Goal: Complete application form

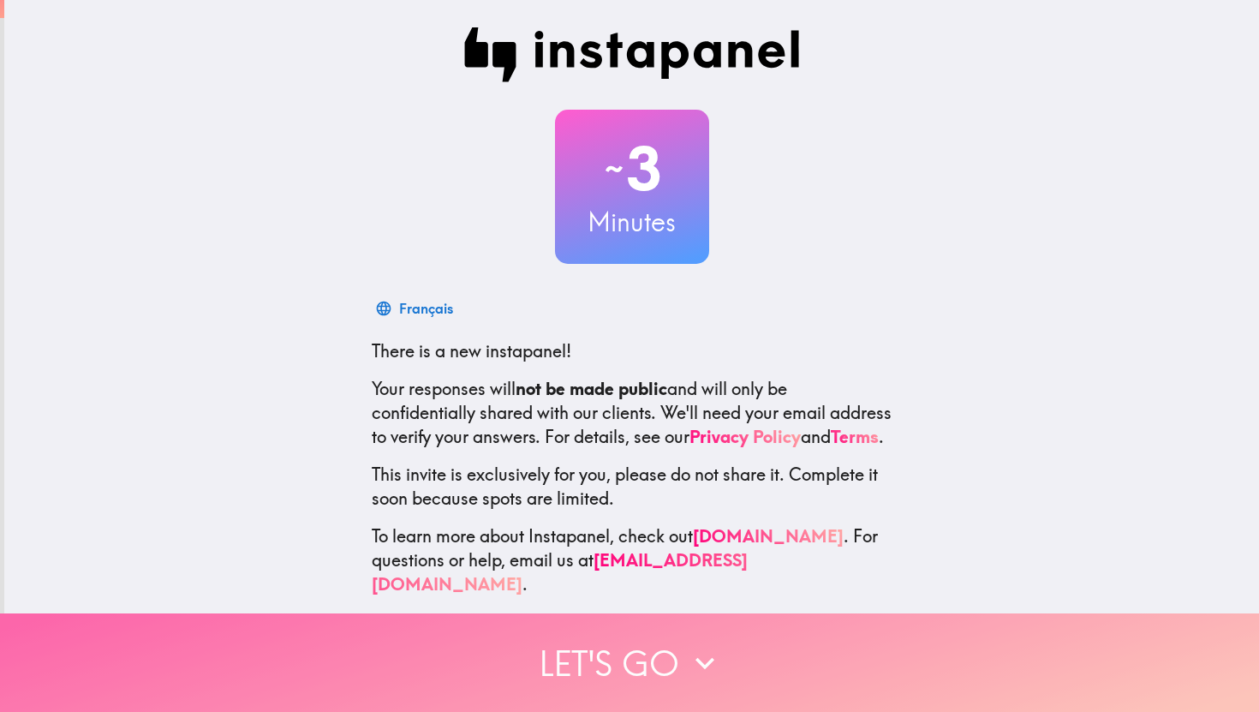
click at [613, 678] on button "Let's go" at bounding box center [629, 662] width 1259 height 98
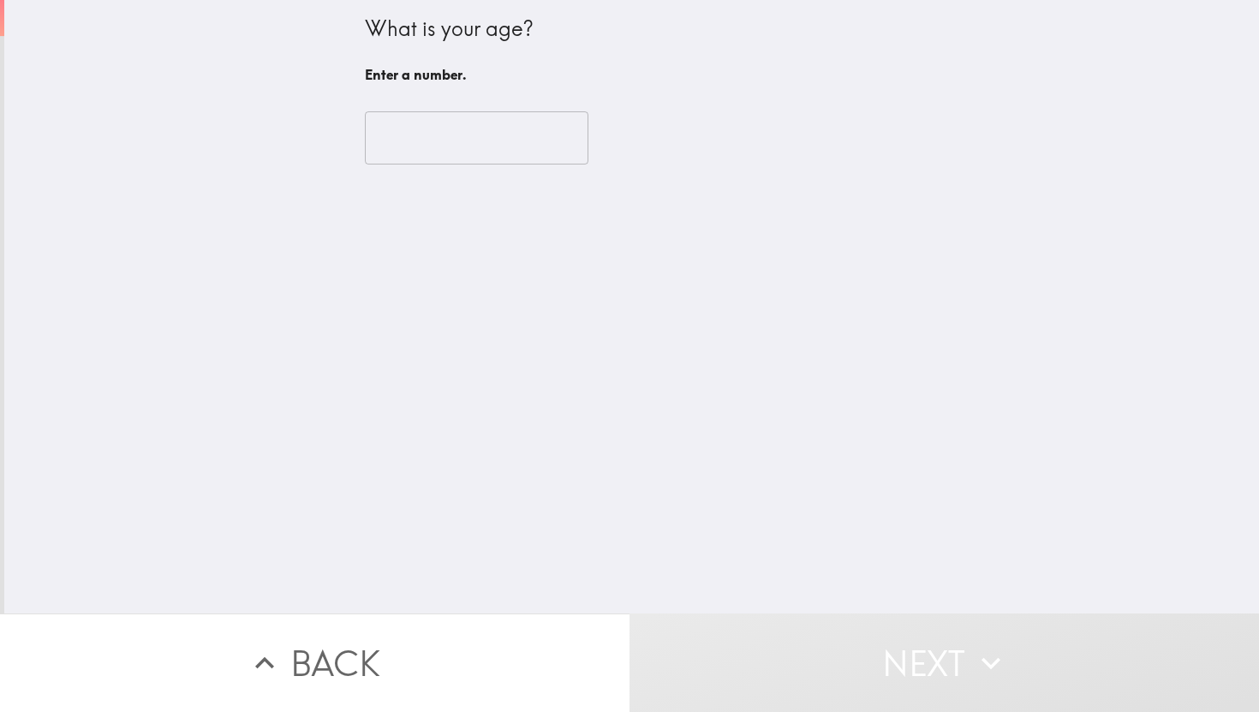
click at [499, 137] on input "number" at bounding box center [477, 137] width 224 height 53
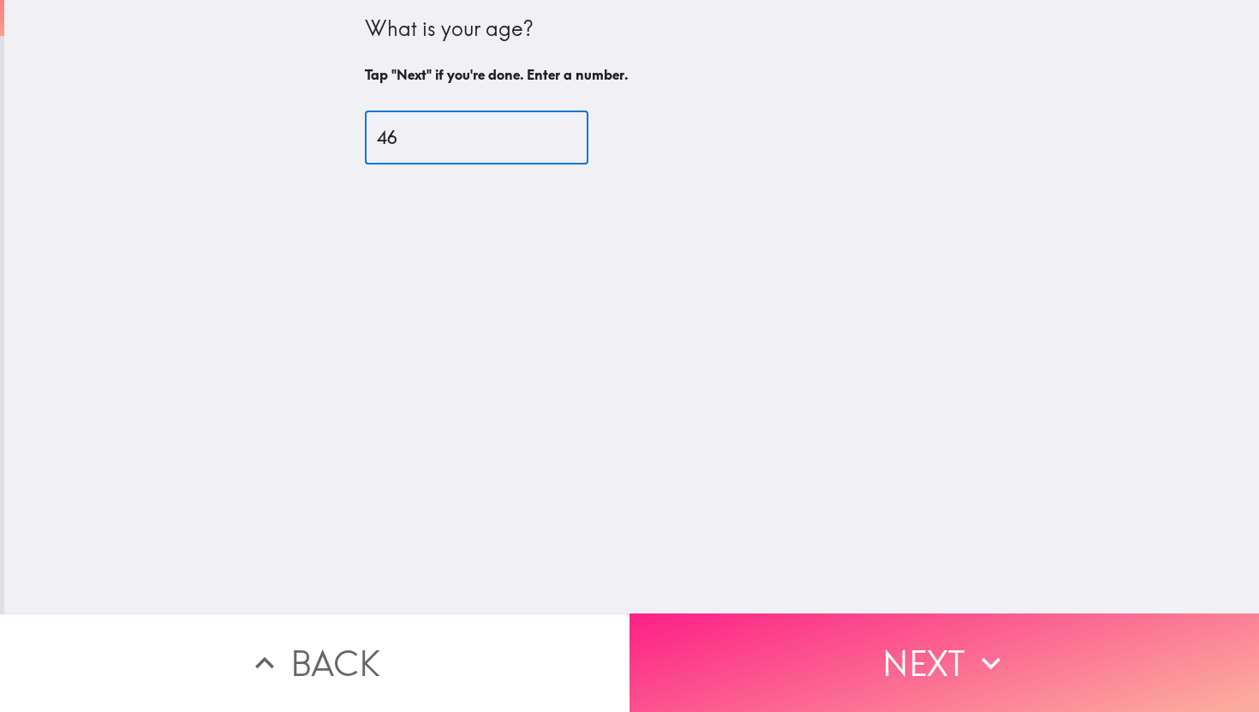
type input "46"
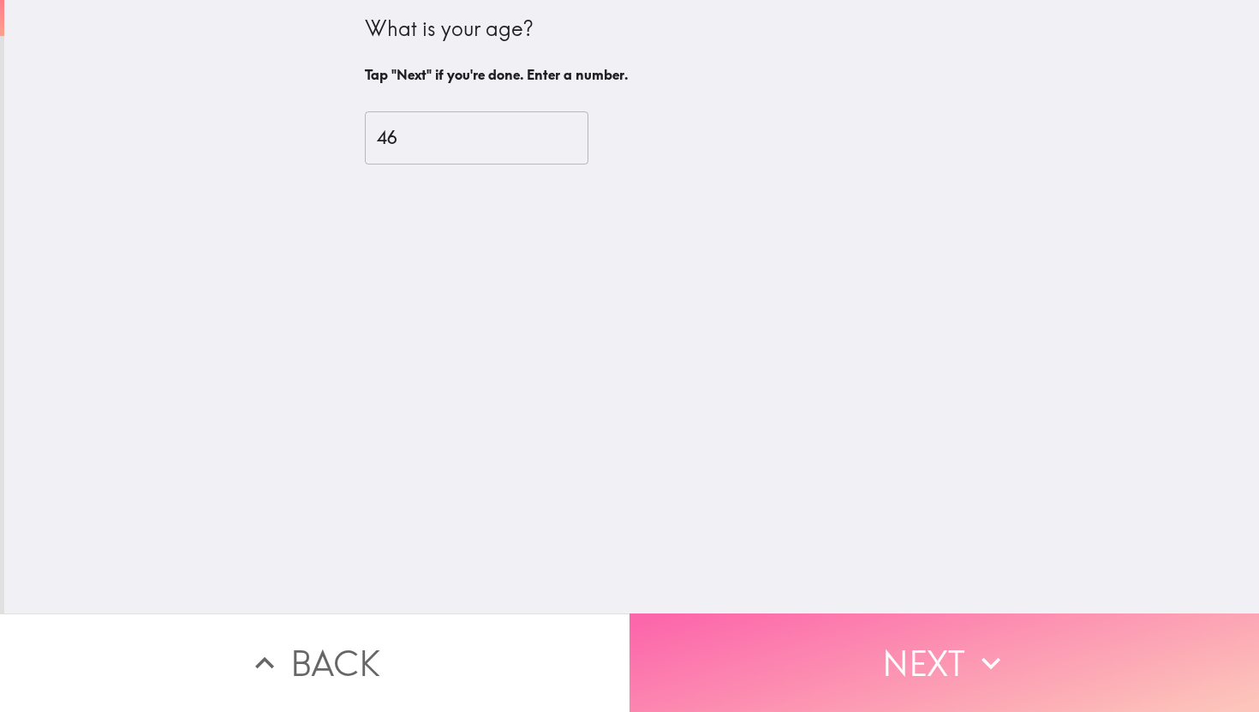
click at [904, 696] on button "Next" at bounding box center [945, 662] width 630 height 98
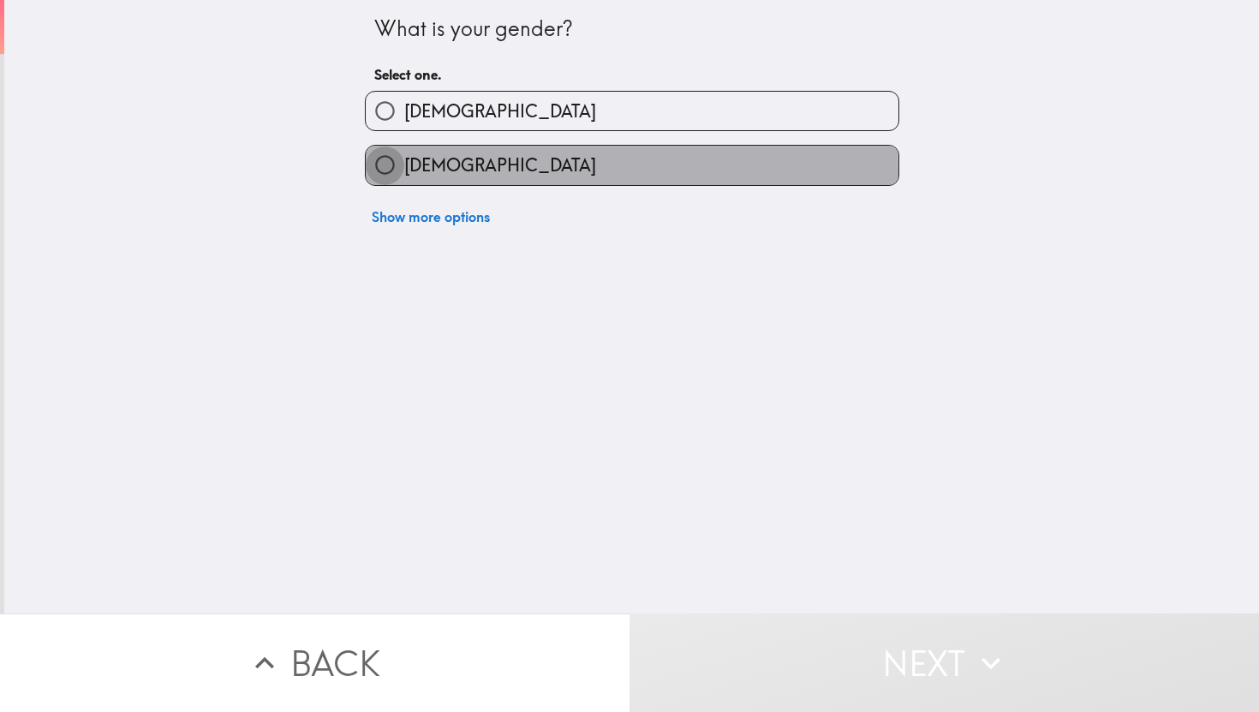
click at [385, 171] on input "[DEMOGRAPHIC_DATA]" at bounding box center [385, 165] width 39 height 39
radio input "true"
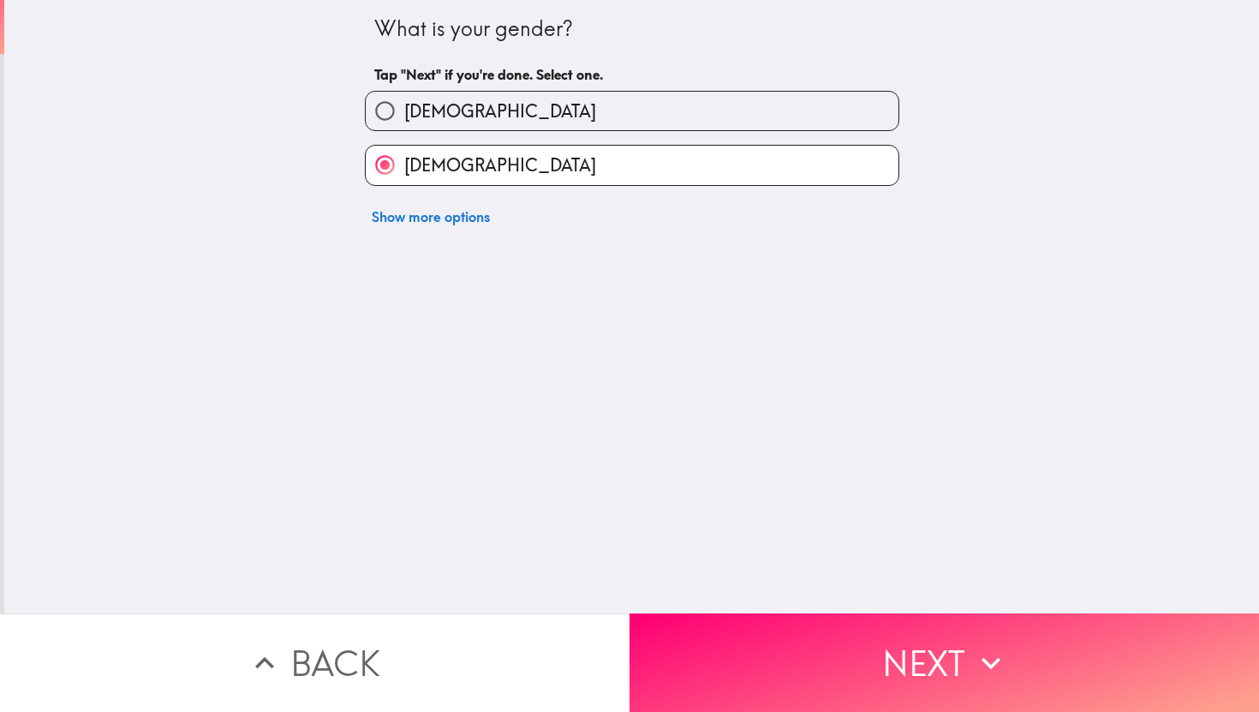
click at [900, 662] on button "Next" at bounding box center [945, 662] width 630 height 98
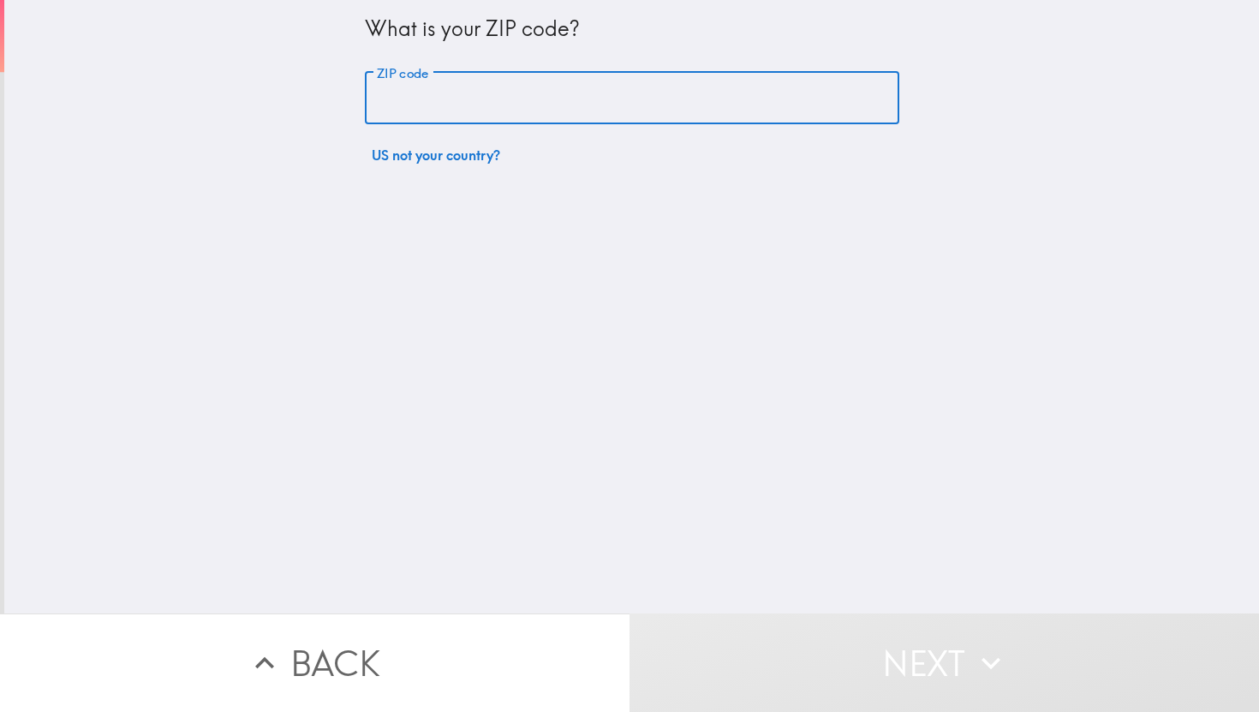
click at [423, 75] on div "ZIP code ZIP code" at bounding box center [632, 98] width 534 height 53
type input "10016"
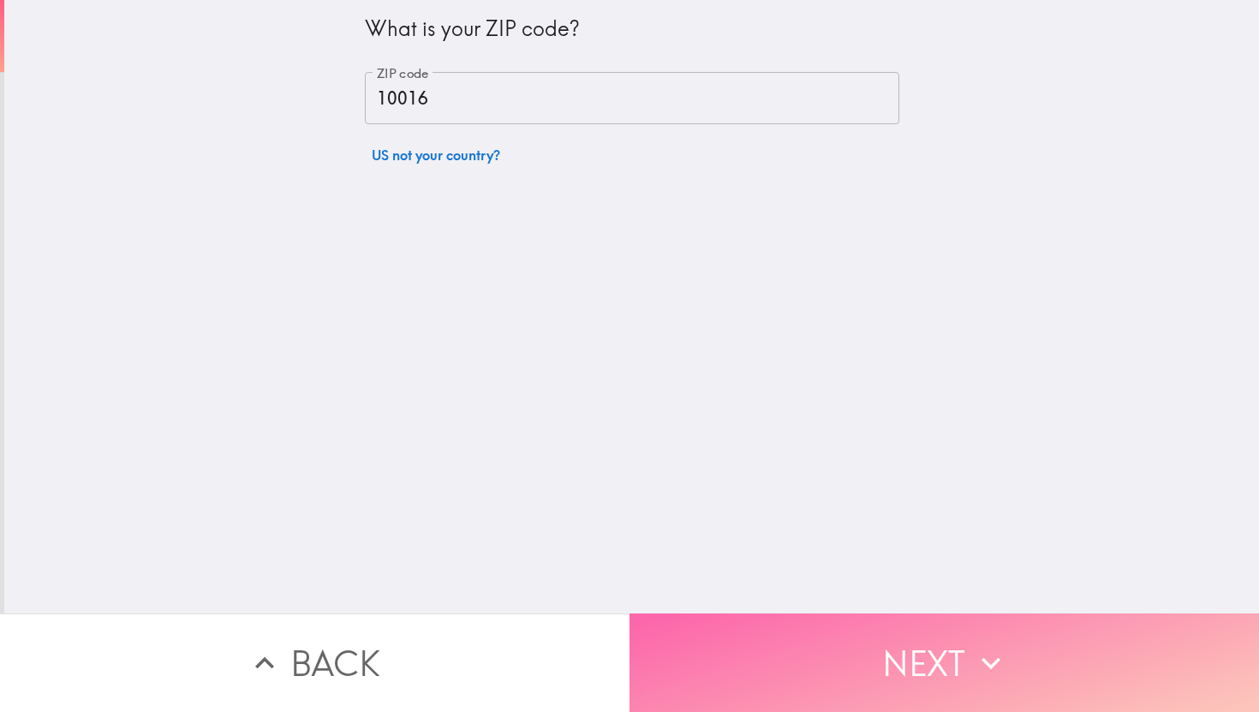
click at [817, 650] on button "Next" at bounding box center [945, 662] width 630 height 98
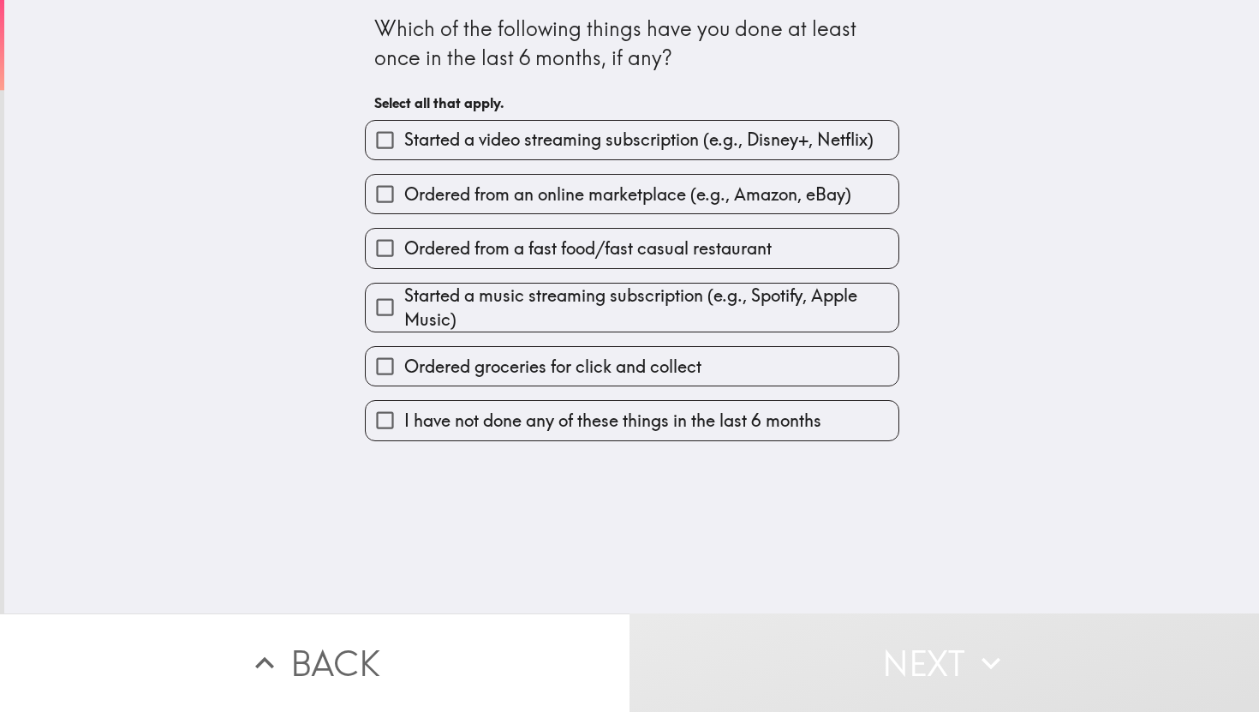
click at [379, 194] on input "Ordered from an online marketplace (e.g., Amazon, eBay)" at bounding box center [385, 194] width 39 height 39
checkbox input "true"
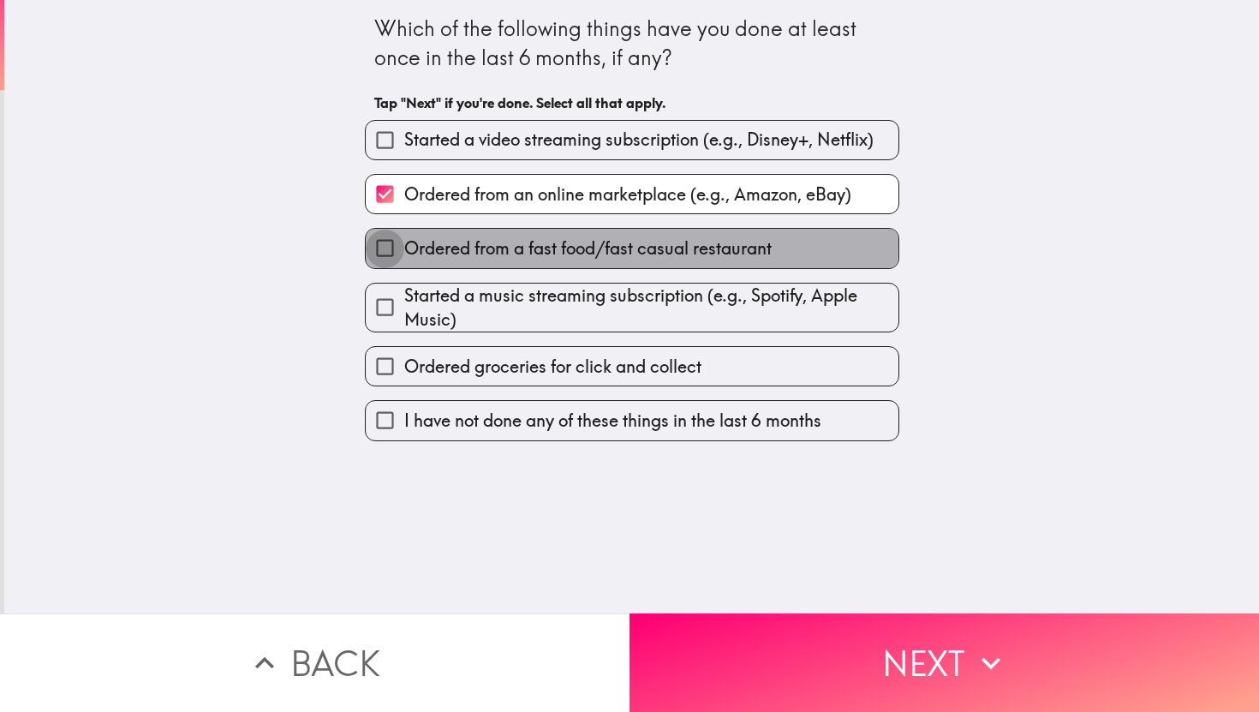
click at [380, 248] on input "Ordered from a fast food/fast casual restaurant" at bounding box center [385, 248] width 39 height 39
checkbox input "true"
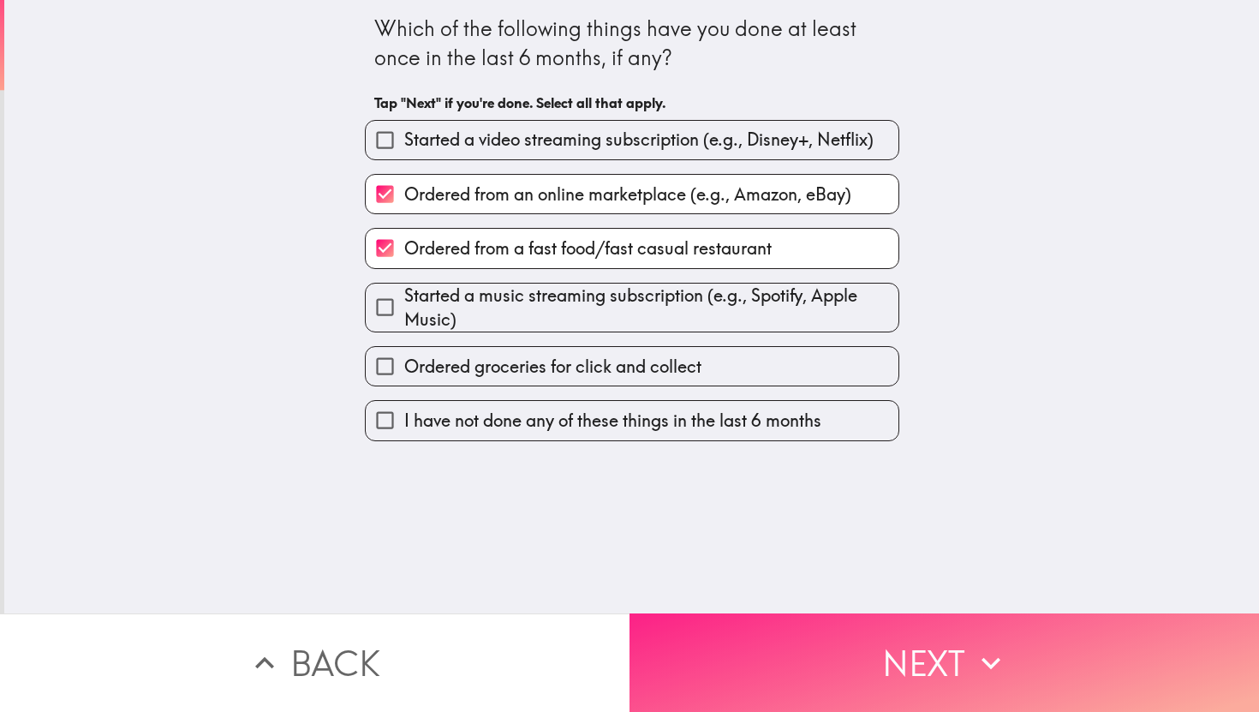
click at [816, 694] on button "Next" at bounding box center [945, 662] width 630 height 98
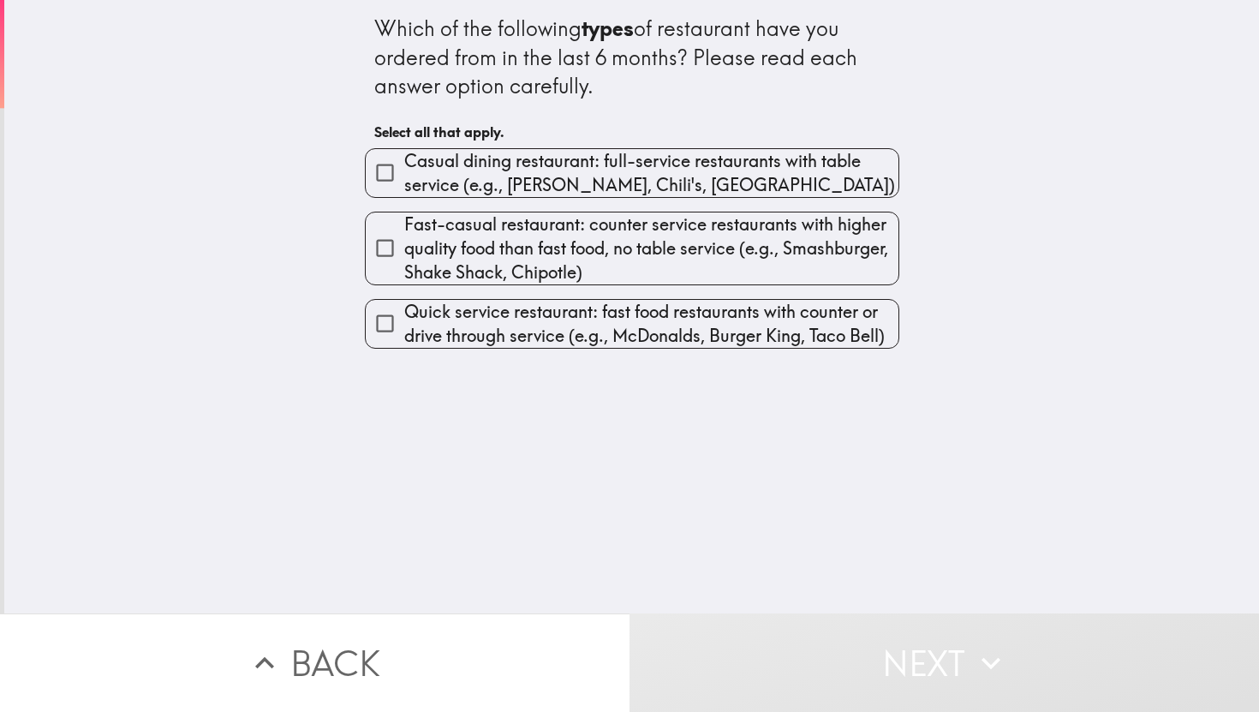
click at [384, 172] on input "Casual dining restaurant: full-service restaurants with table service (e.g., [P…" at bounding box center [385, 172] width 39 height 39
checkbox input "true"
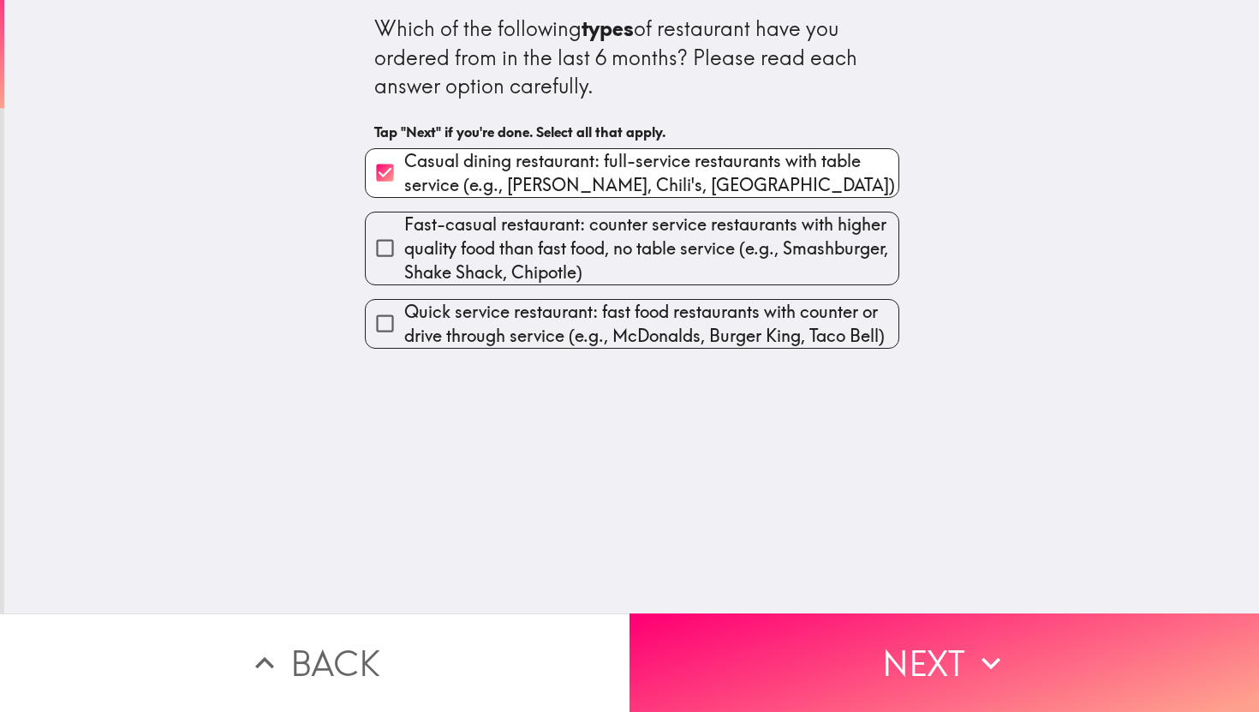
click at [385, 247] on input "Fast-casual restaurant: counter service restaurants with higher quality food th…" at bounding box center [385, 248] width 39 height 39
checkbox input "true"
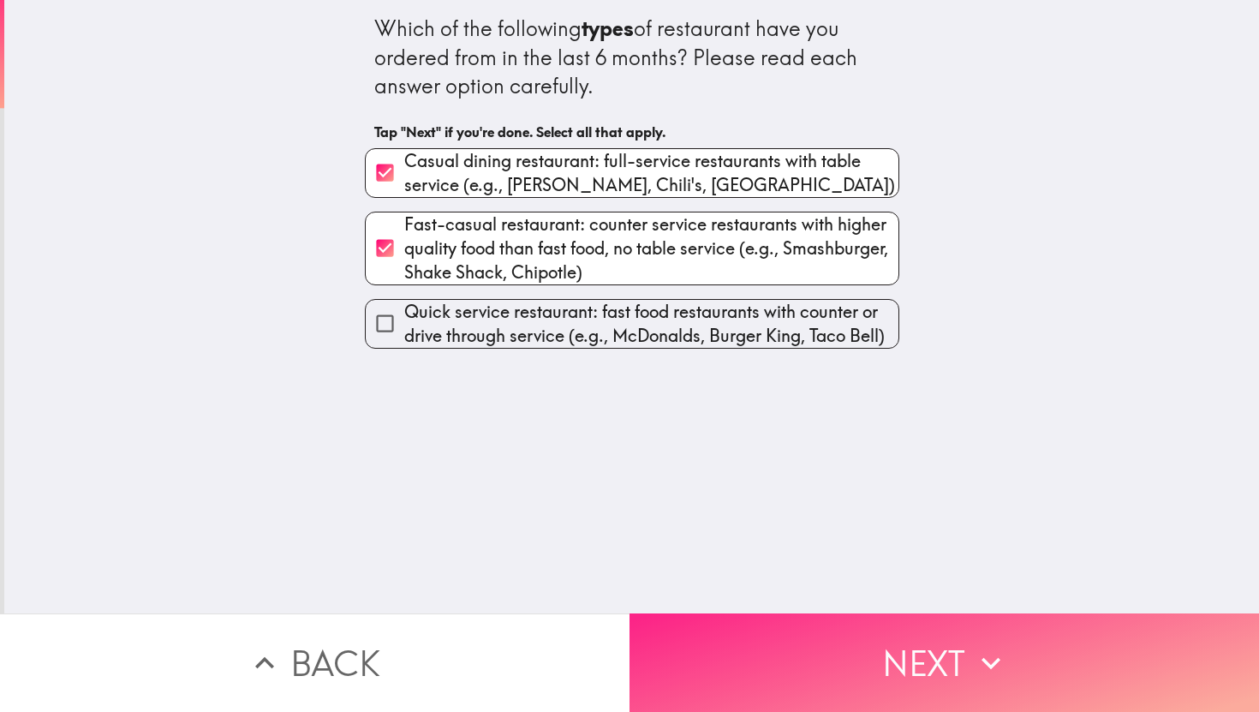
click at [811, 657] on button "Next" at bounding box center [945, 662] width 630 height 98
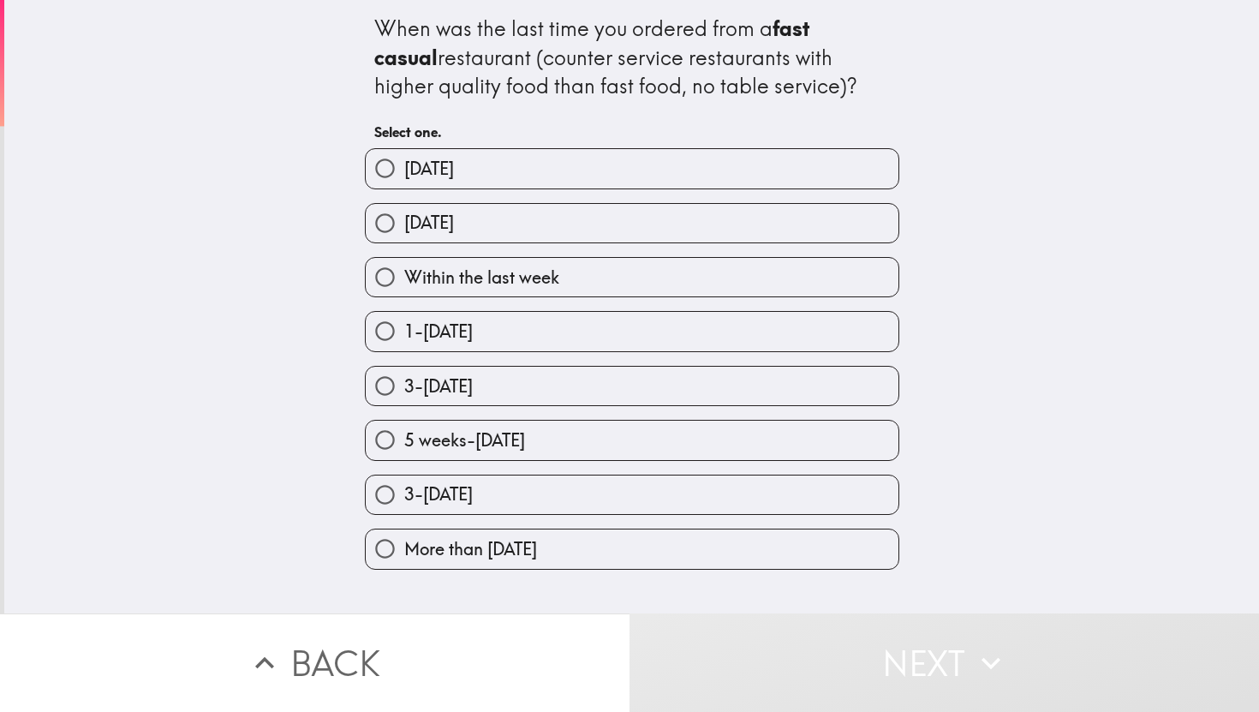
click at [391, 335] on input "1-[DATE]" at bounding box center [385, 331] width 39 height 39
radio input "true"
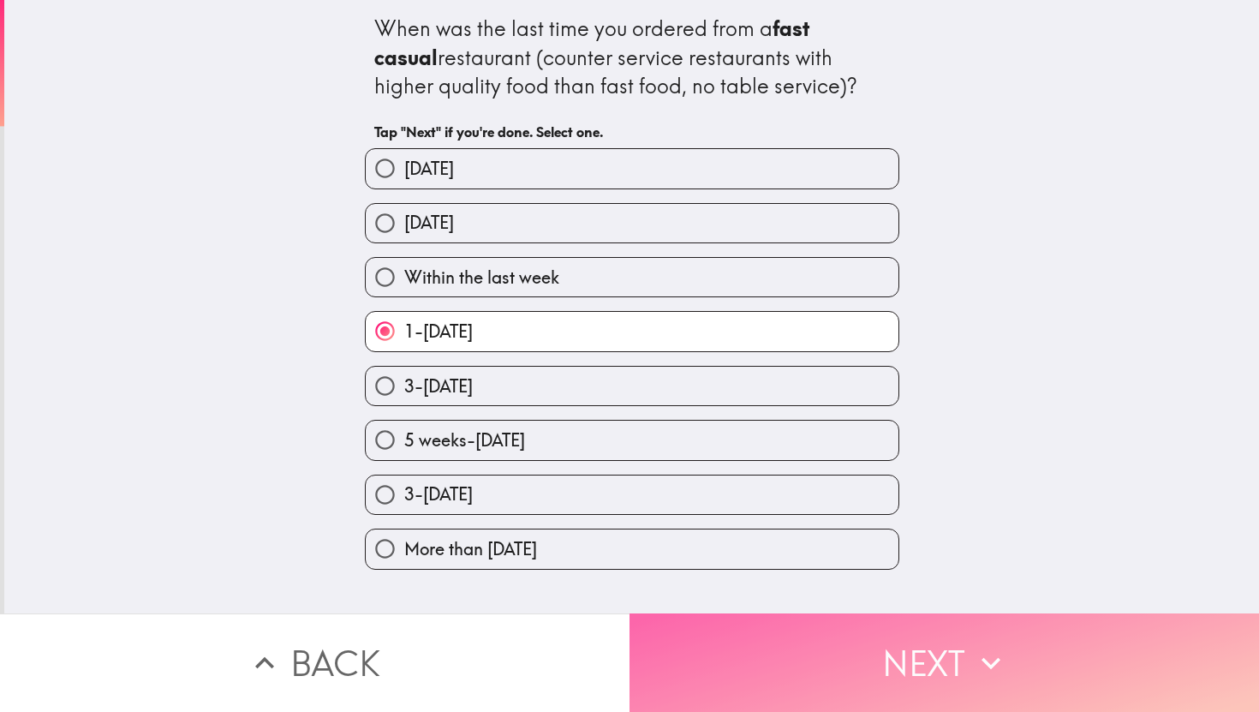
click at [831, 658] on button "Next" at bounding box center [945, 662] width 630 height 98
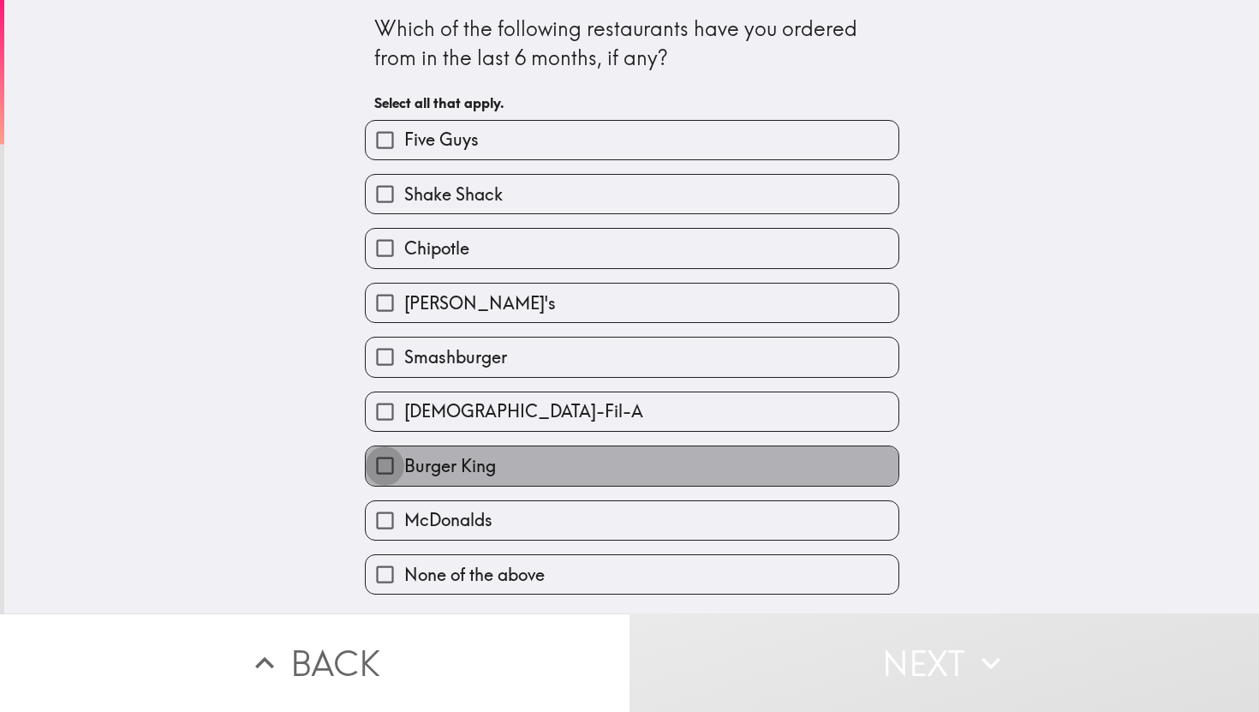
click at [383, 469] on input "Burger King" at bounding box center [385, 465] width 39 height 39
checkbox input "true"
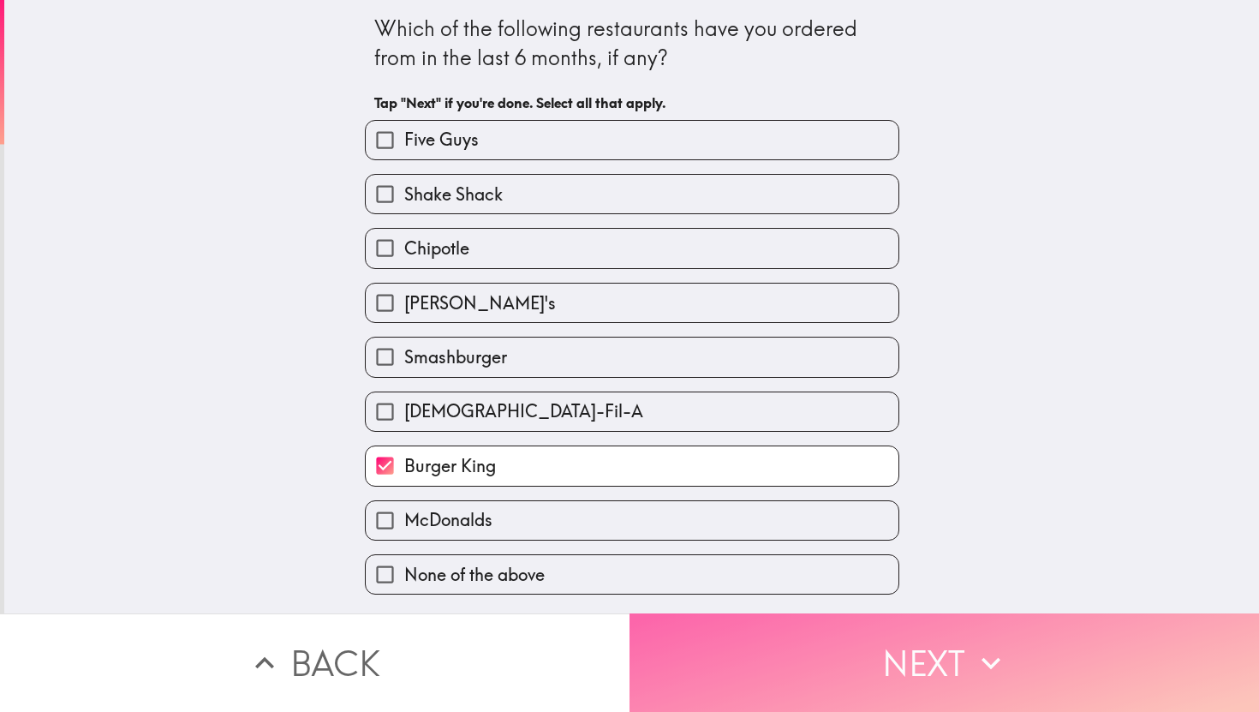
click at [760, 689] on button "Next" at bounding box center [945, 662] width 630 height 98
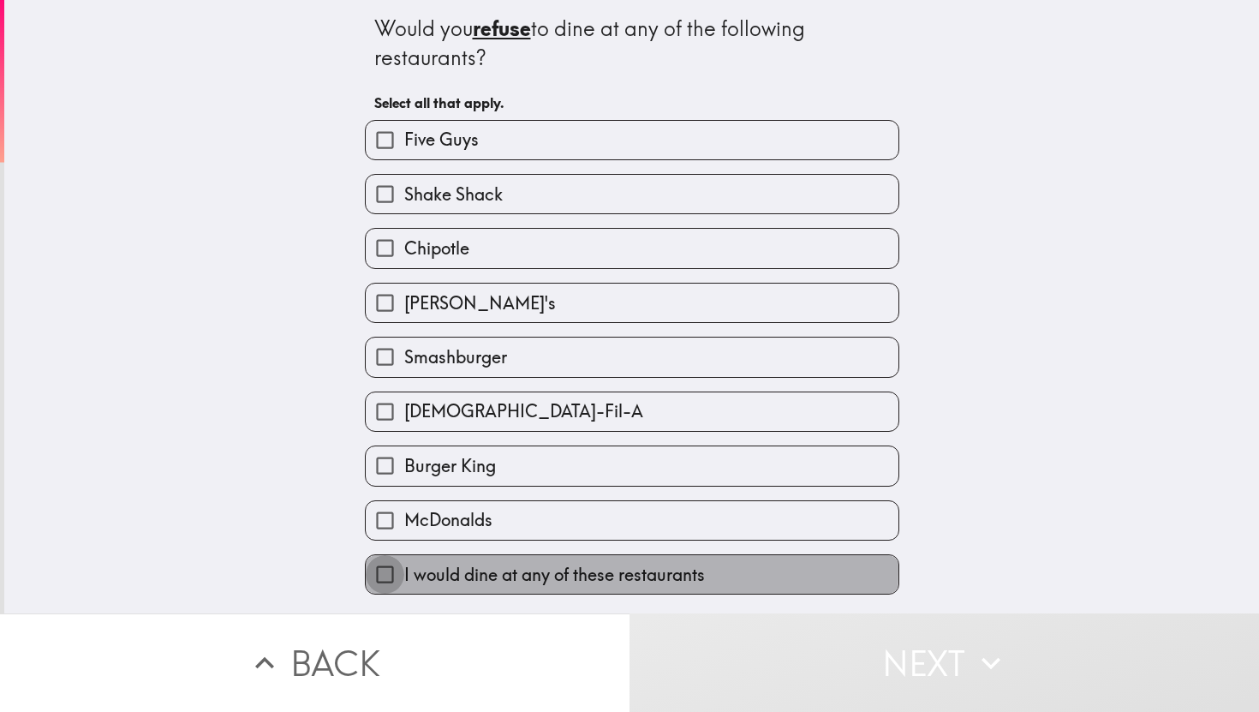
click at [389, 576] on input "I would dine at any of these restaurants" at bounding box center [385, 574] width 39 height 39
checkbox input "true"
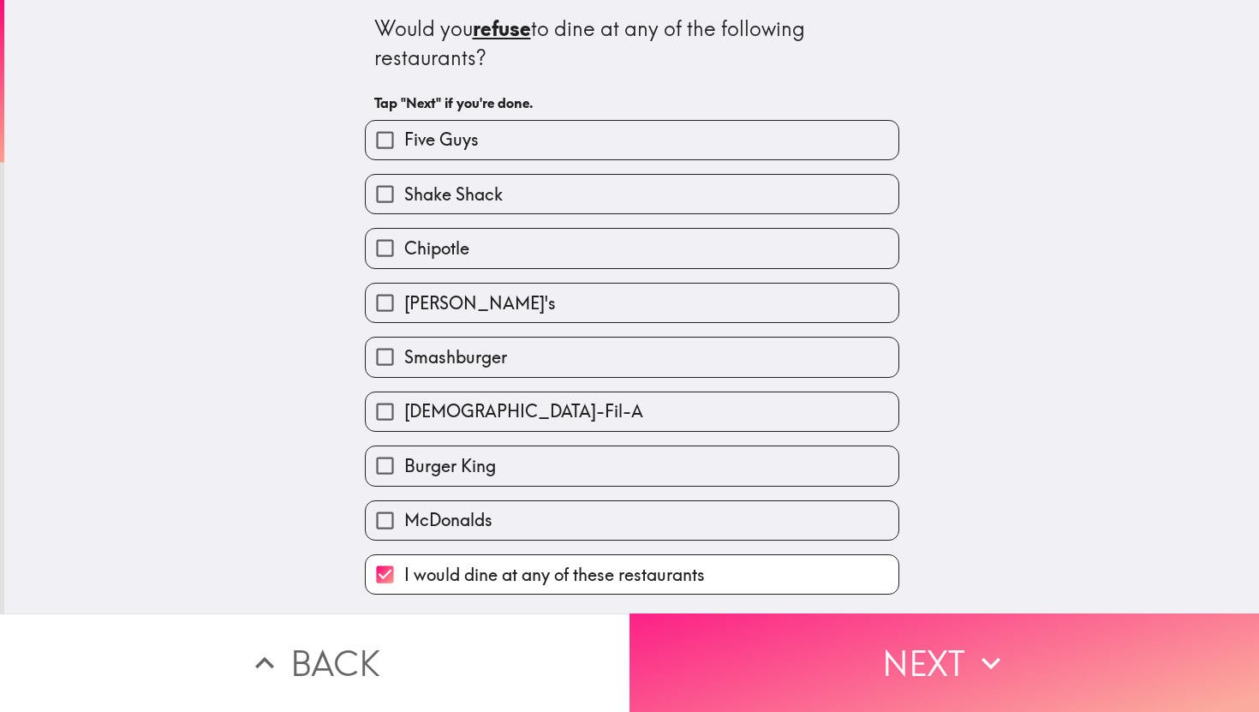
click at [810, 698] on button "Next" at bounding box center [945, 662] width 630 height 98
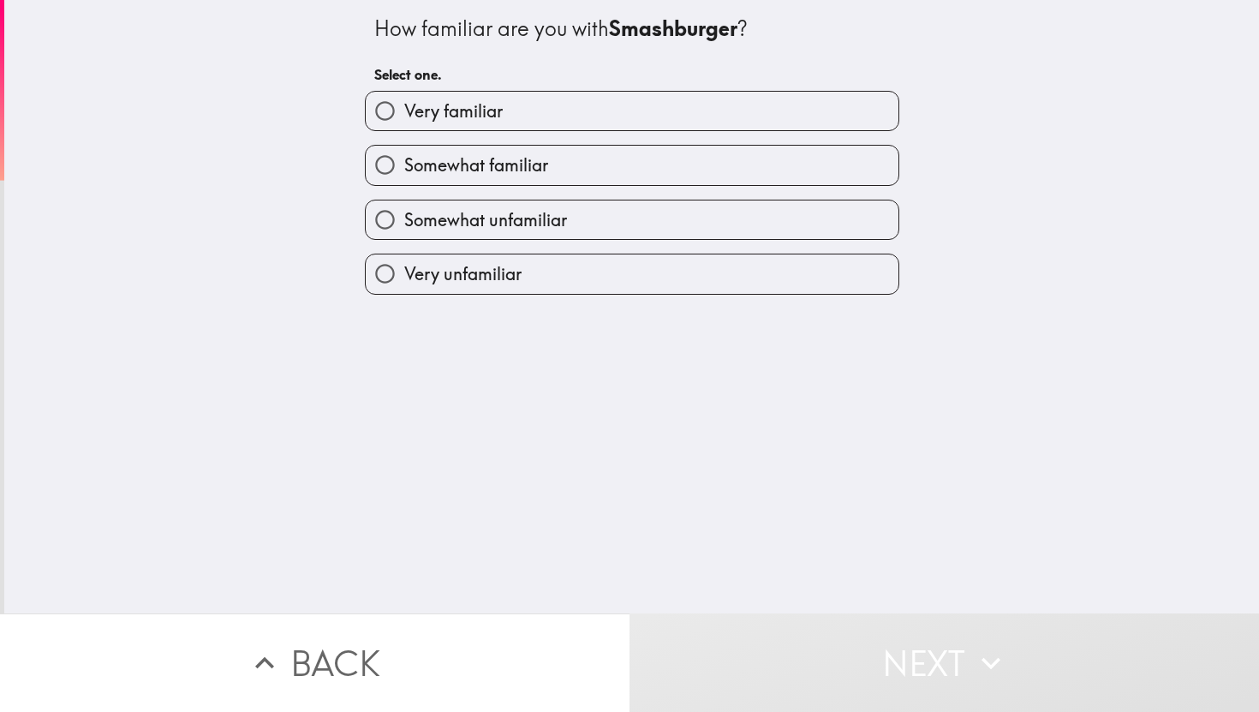
click at [390, 218] on input "Somewhat unfamiliar" at bounding box center [385, 219] width 39 height 39
radio input "true"
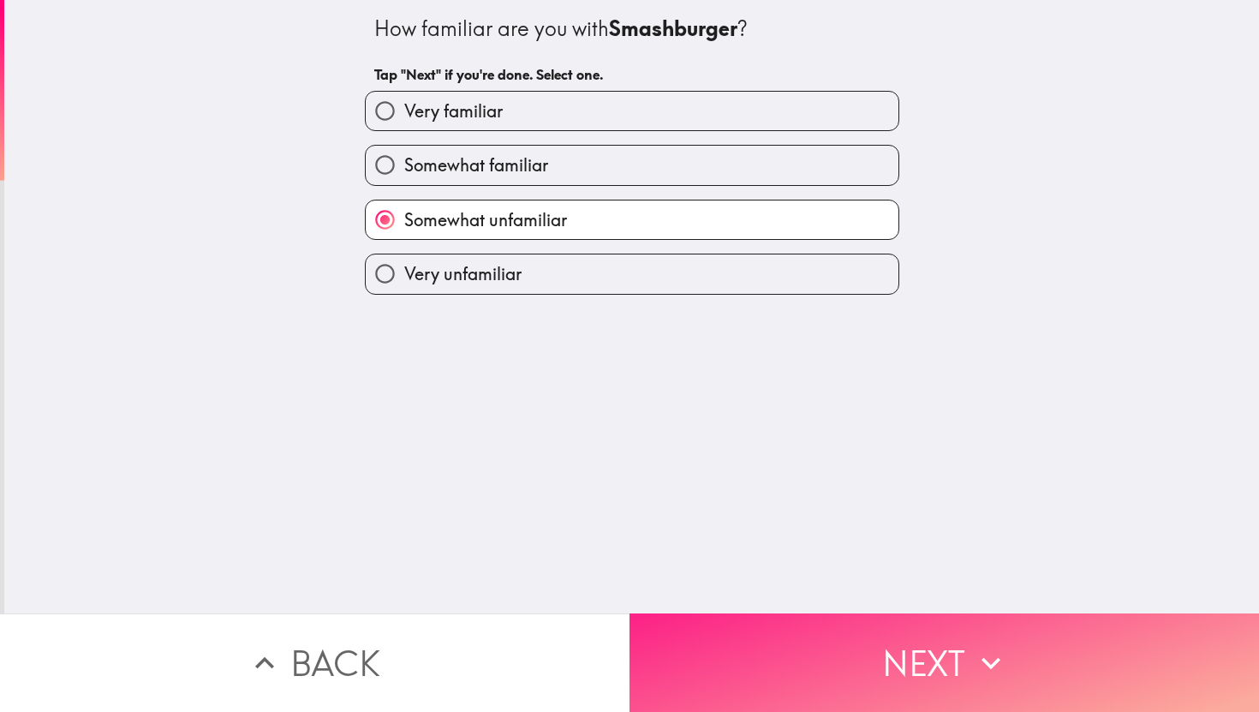
click at [869, 677] on button "Next" at bounding box center [945, 662] width 630 height 98
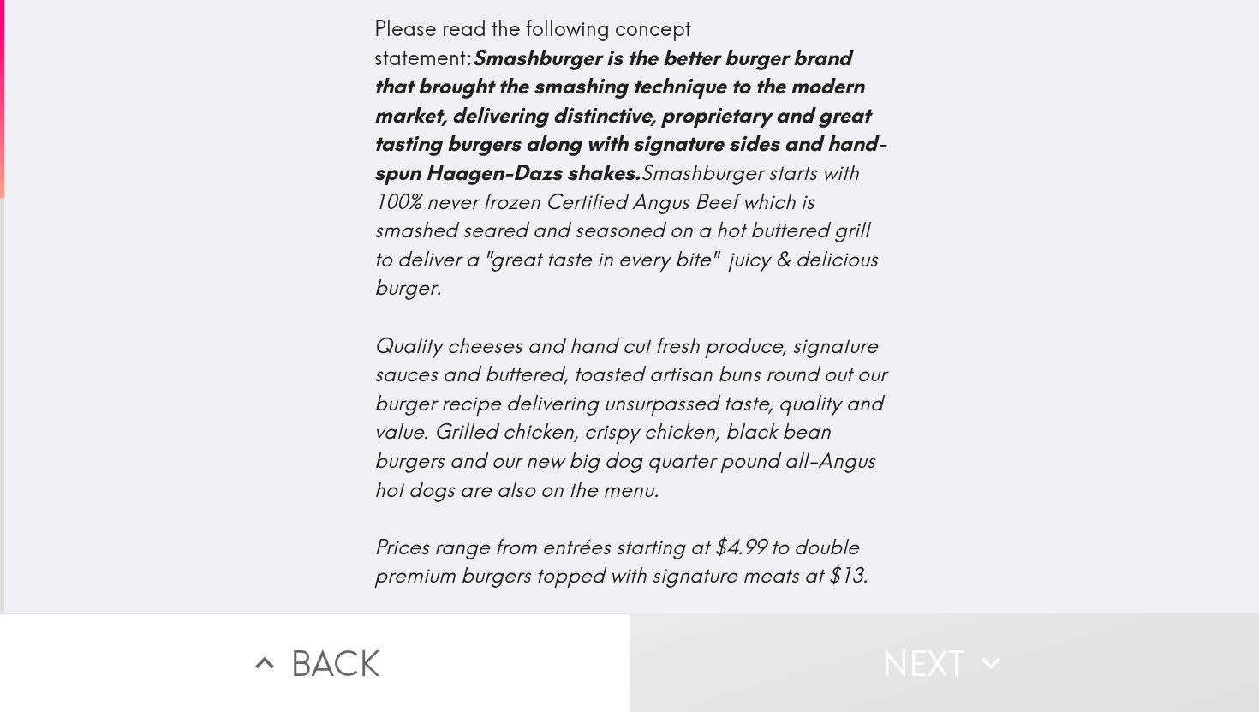
click at [862, 570] on div "Please read the following concept statement: Smashburger is the better burger b…" at bounding box center [632, 432] width 516 height 834
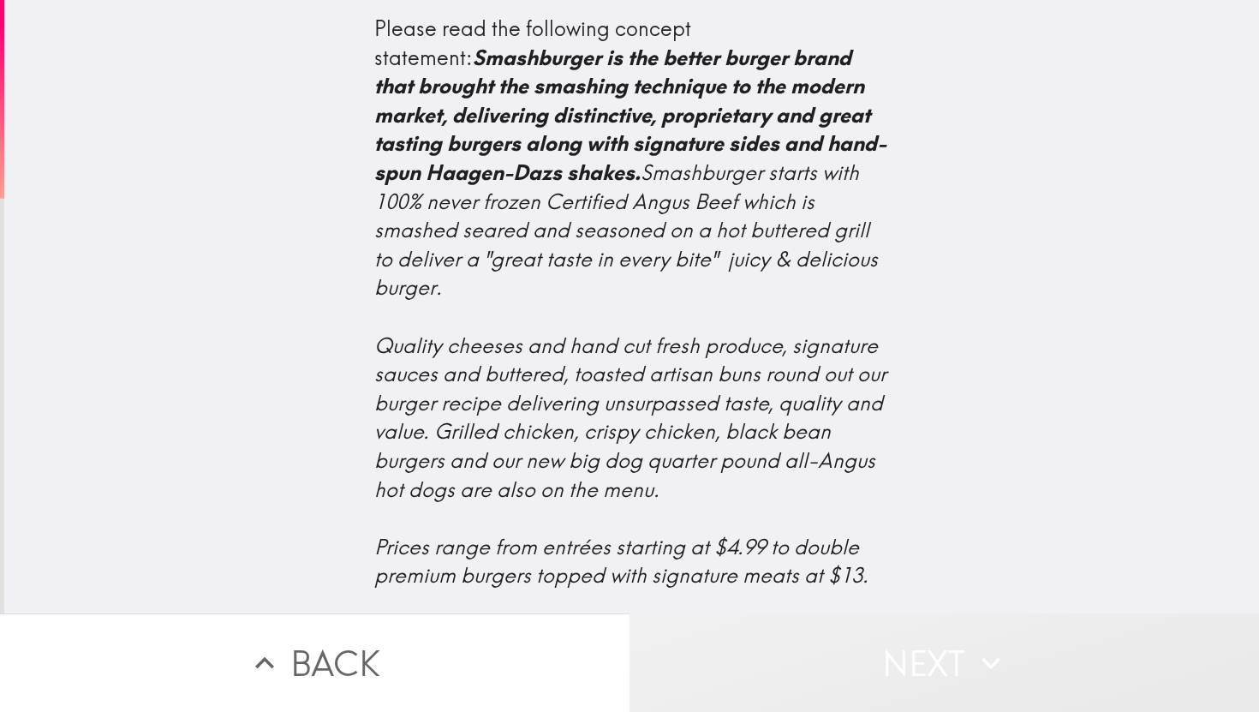
click at [862, 683] on button "Next" at bounding box center [945, 662] width 630 height 98
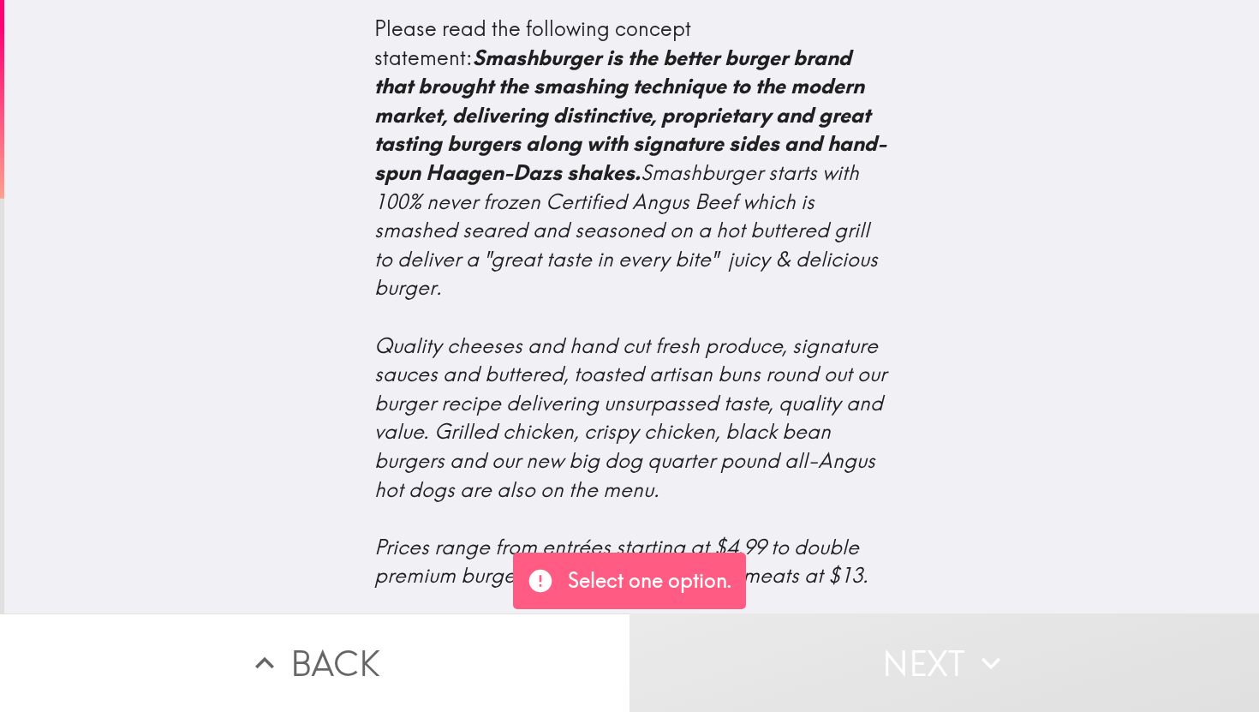
click at [1036, 451] on div "Please read the following concept statement: Smashburger is the better burger b…" at bounding box center [631, 306] width 1255 height 613
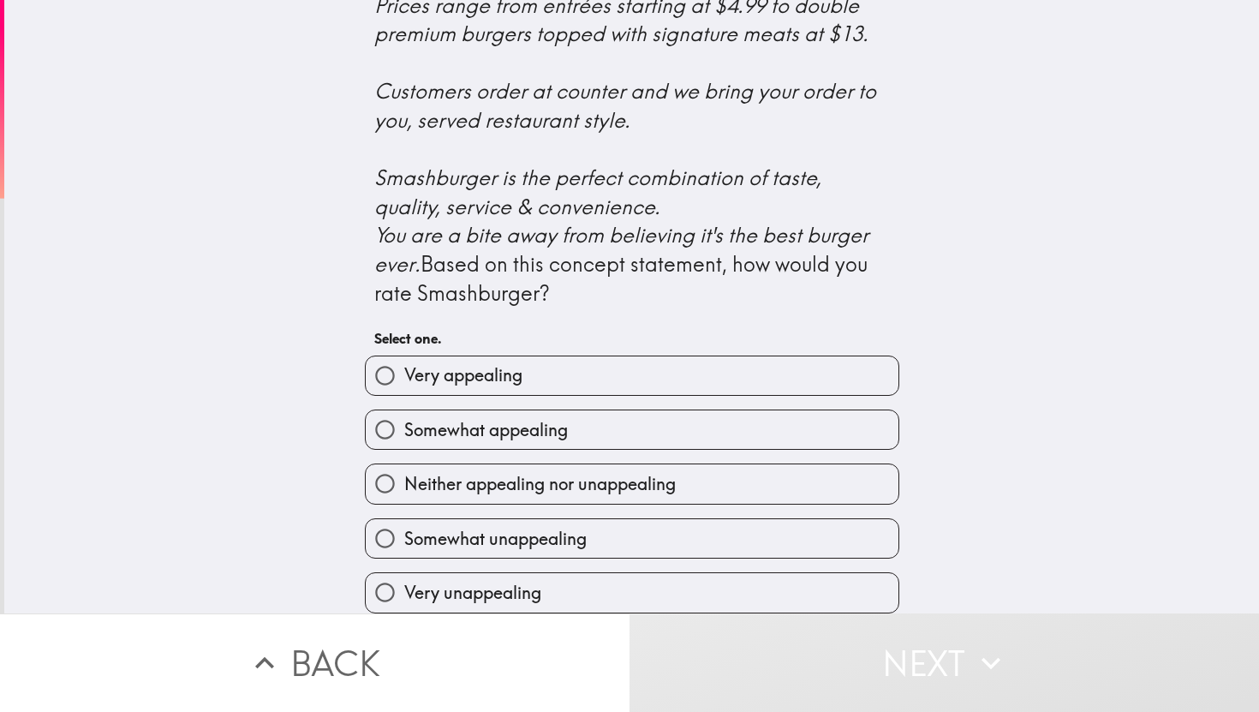
scroll to position [651, 0]
click at [379, 437] on input "Somewhat appealing" at bounding box center [385, 429] width 39 height 39
radio input "true"
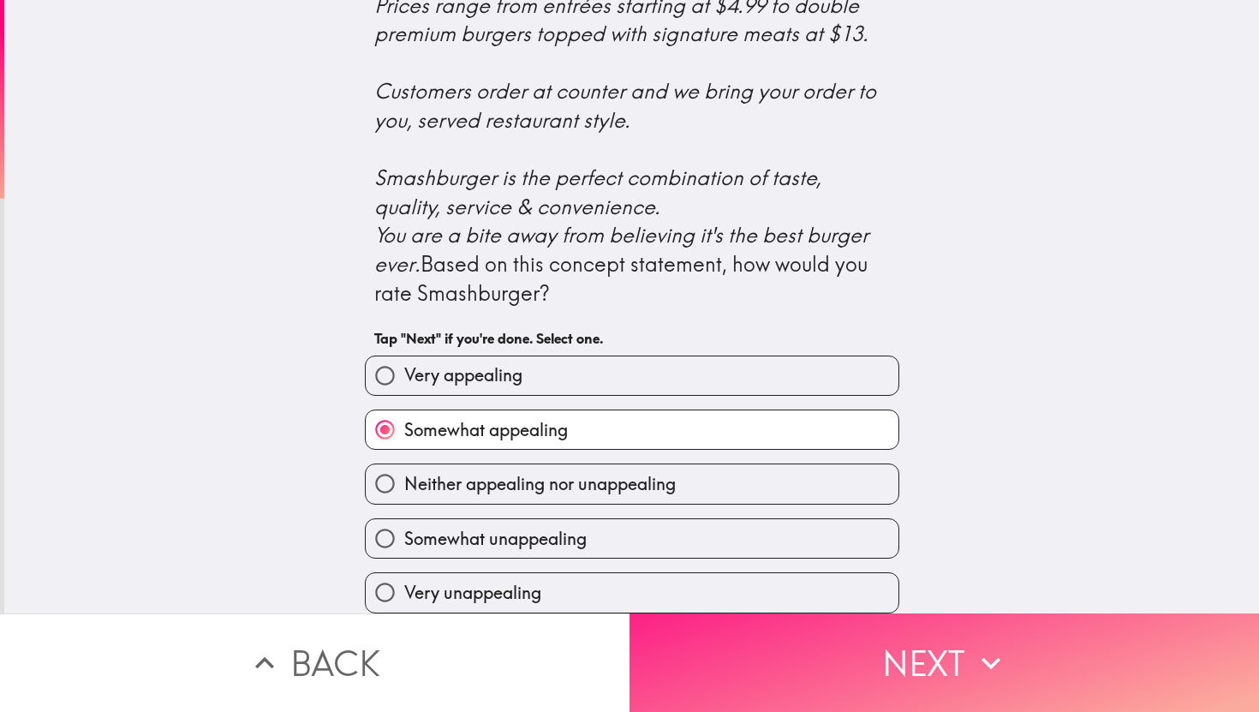
click at [856, 649] on button "Next" at bounding box center [945, 662] width 630 height 98
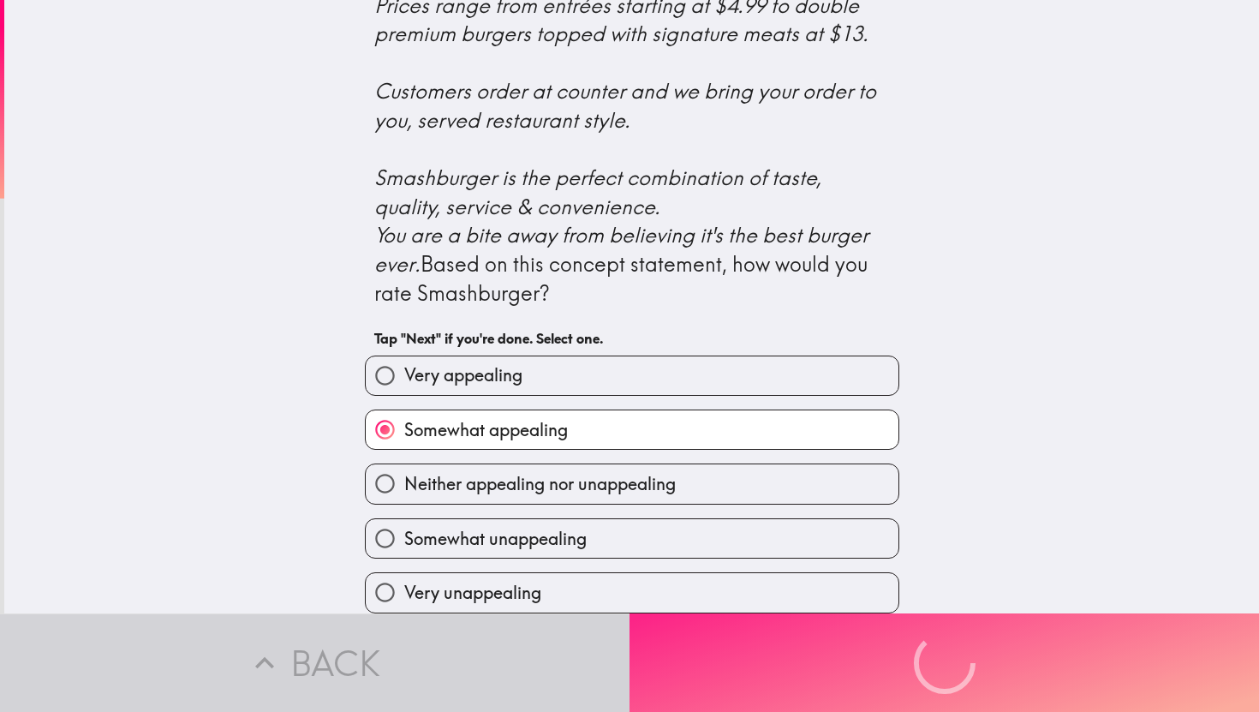
scroll to position [0, 0]
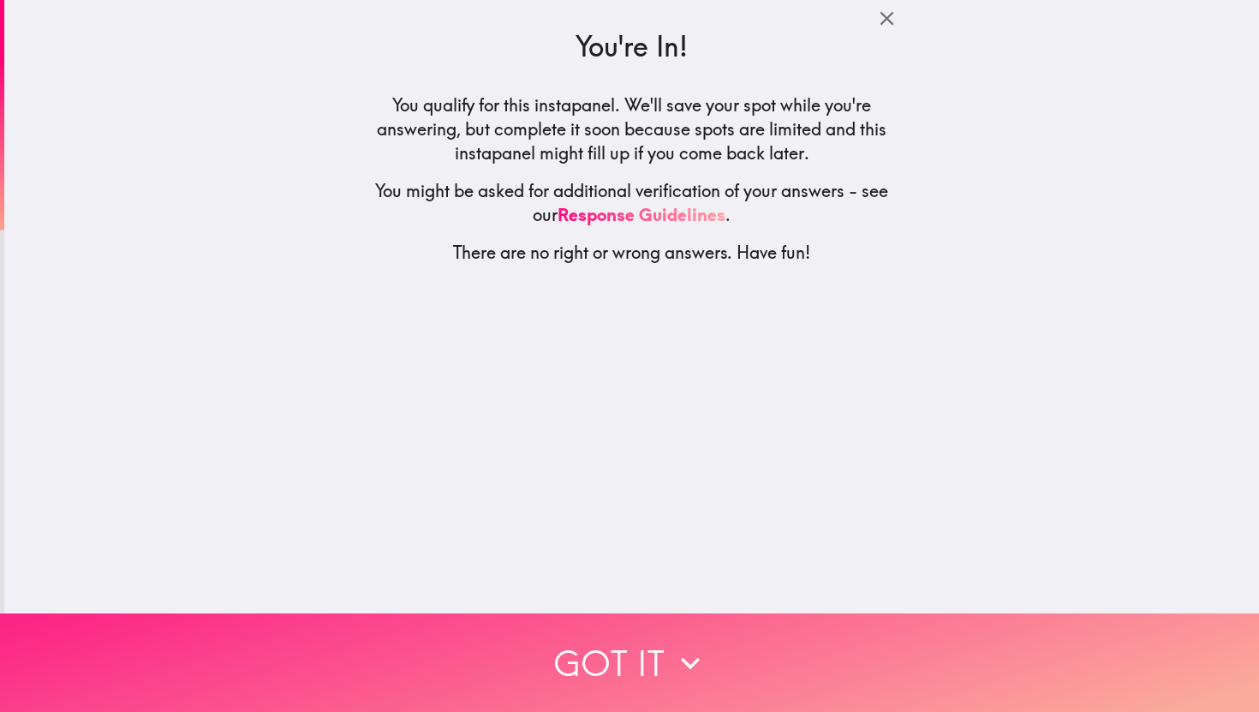
click at [596, 668] on button "Got it" at bounding box center [629, 662] width 1259 height 98
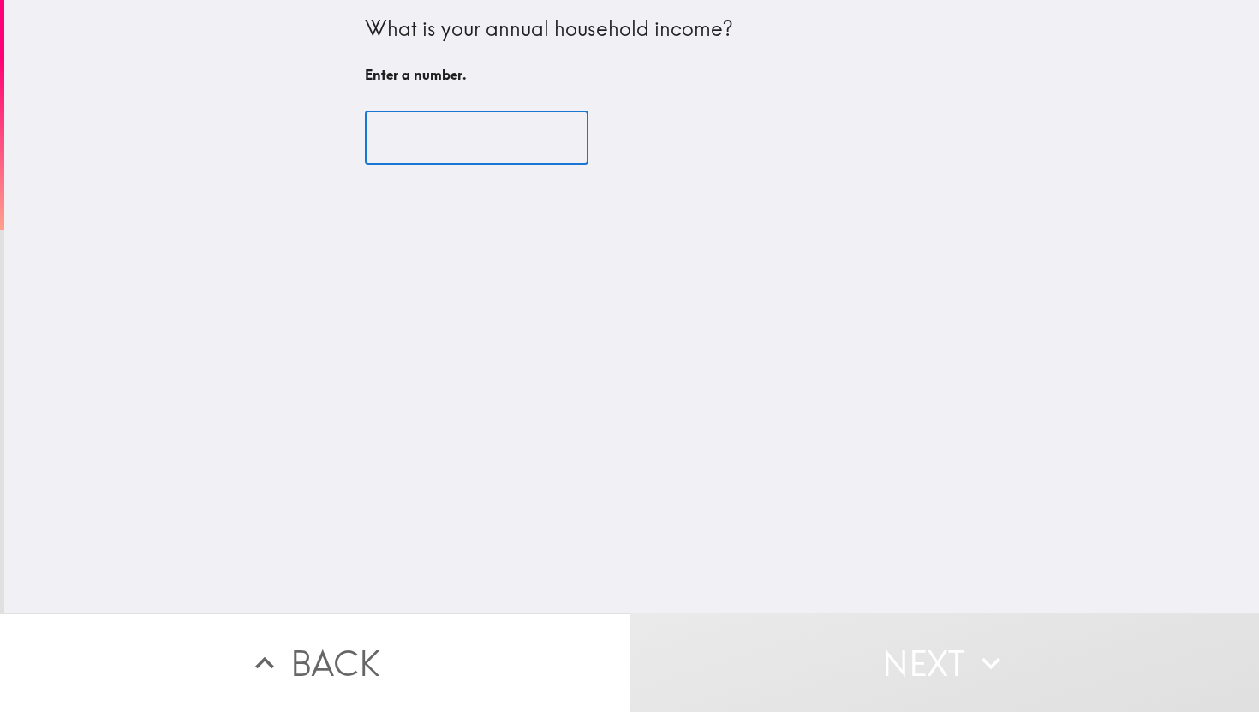
click at [525, 143] on input "number" at bounding box center [477, 137] width 224 height 53
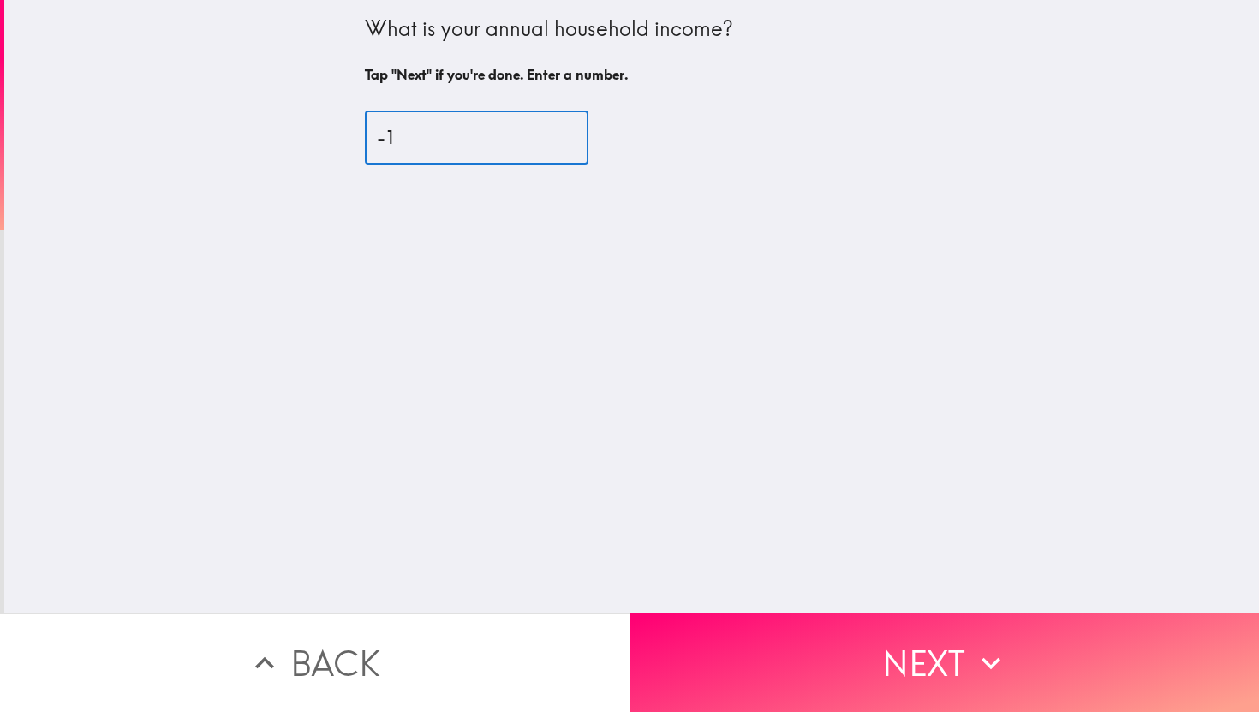
type input "-1"
click at [552, 141] on input "-1" at bounding box center [477, 137] width 224 height 53
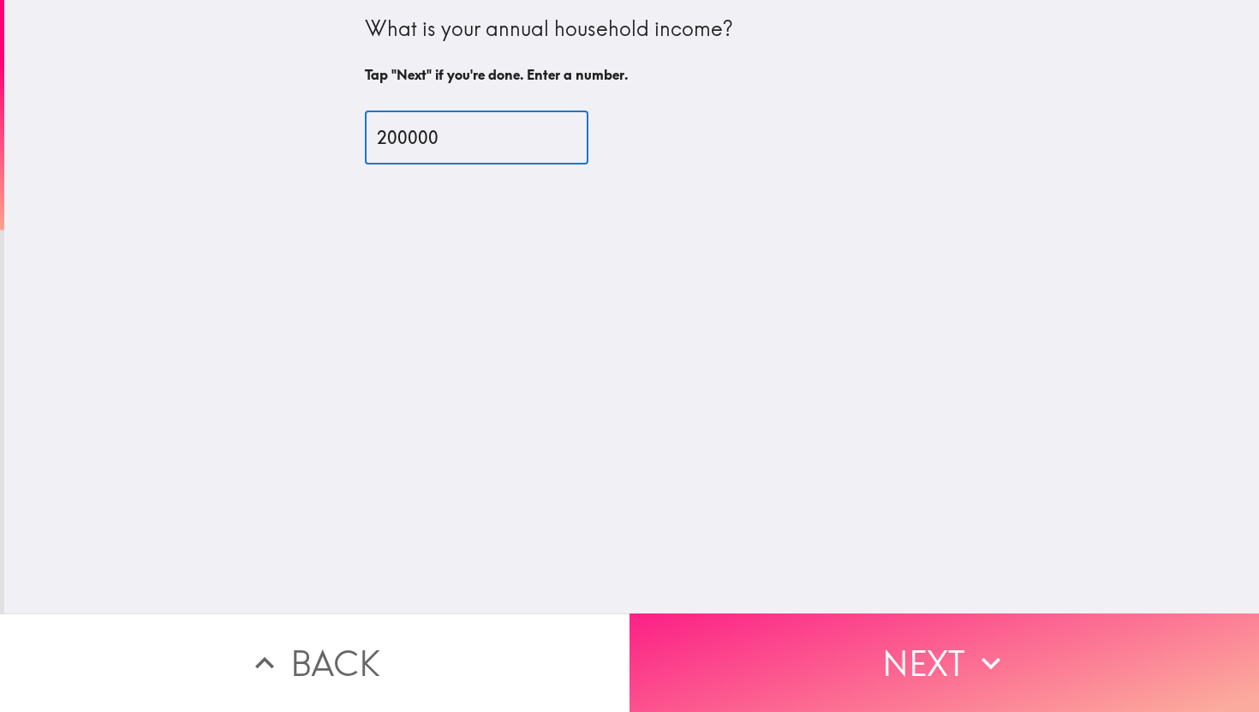
type input "200000"
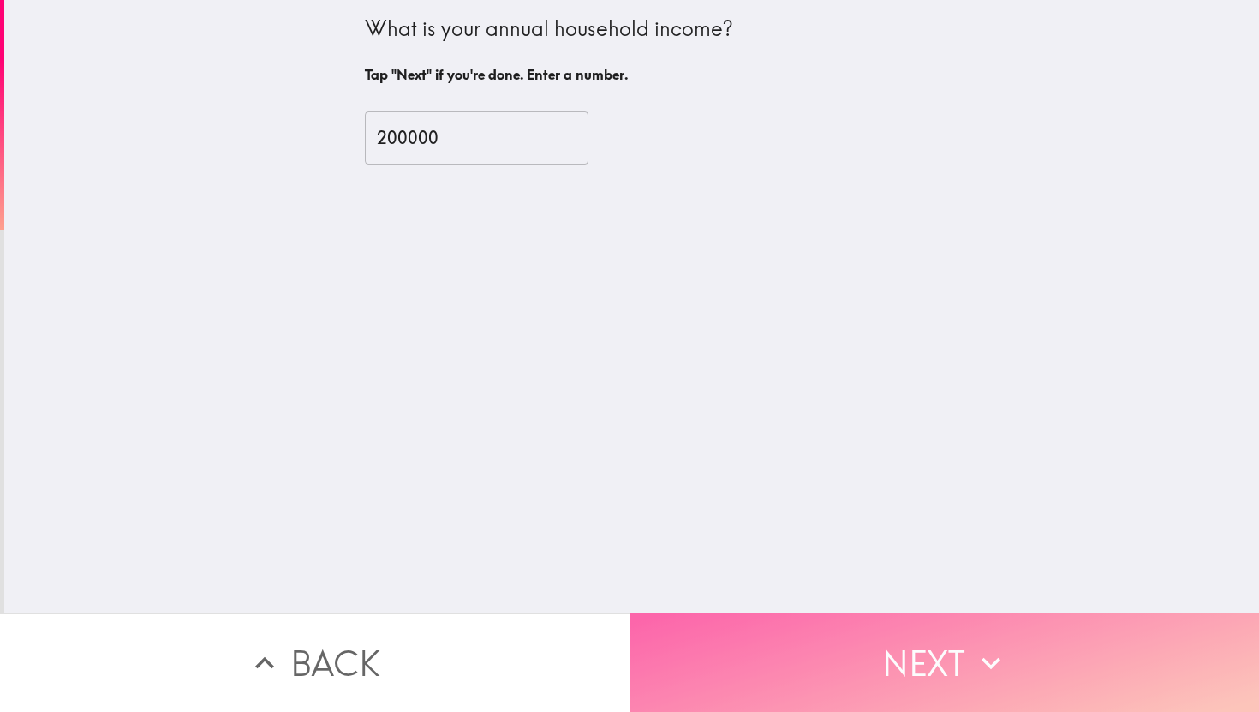
click at [885, 658] on button "Next" at bounding box center [945, 662] width 630 height 98
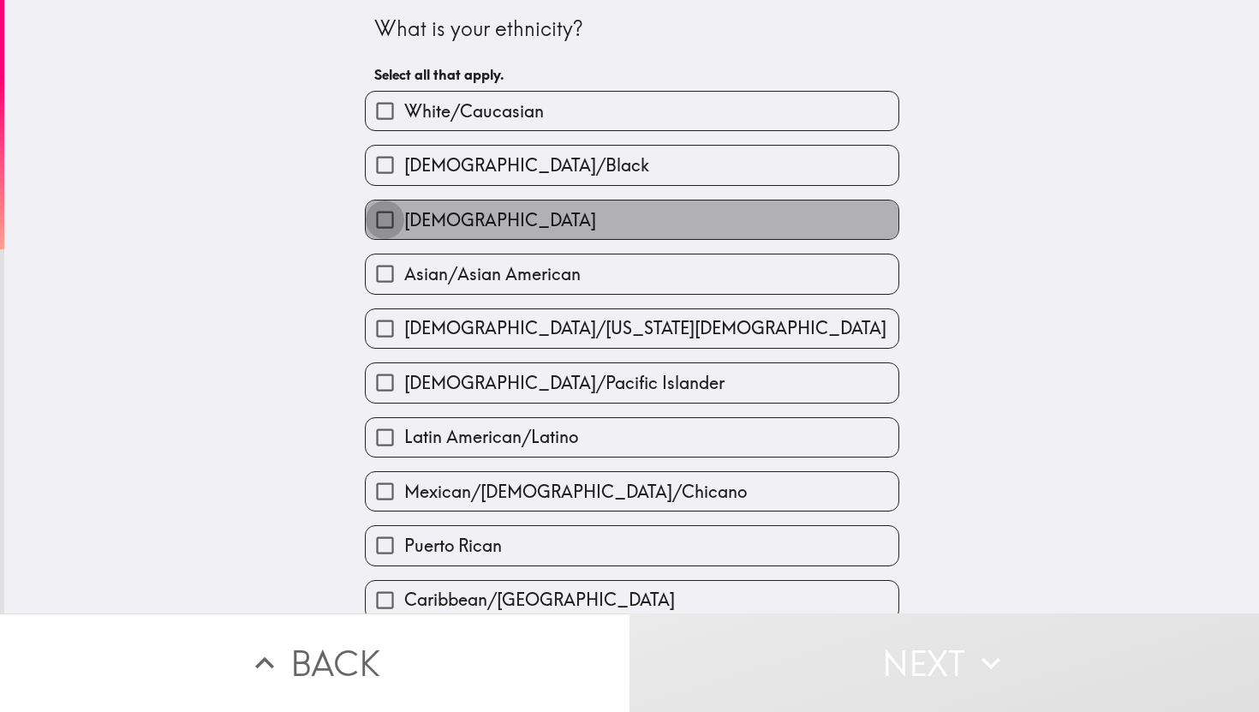
click at [386, 220] on input "[DEMOGRAPHIC_DATA]" at bounding box center [385, 219] width 39 height 39
checkbox input "true"
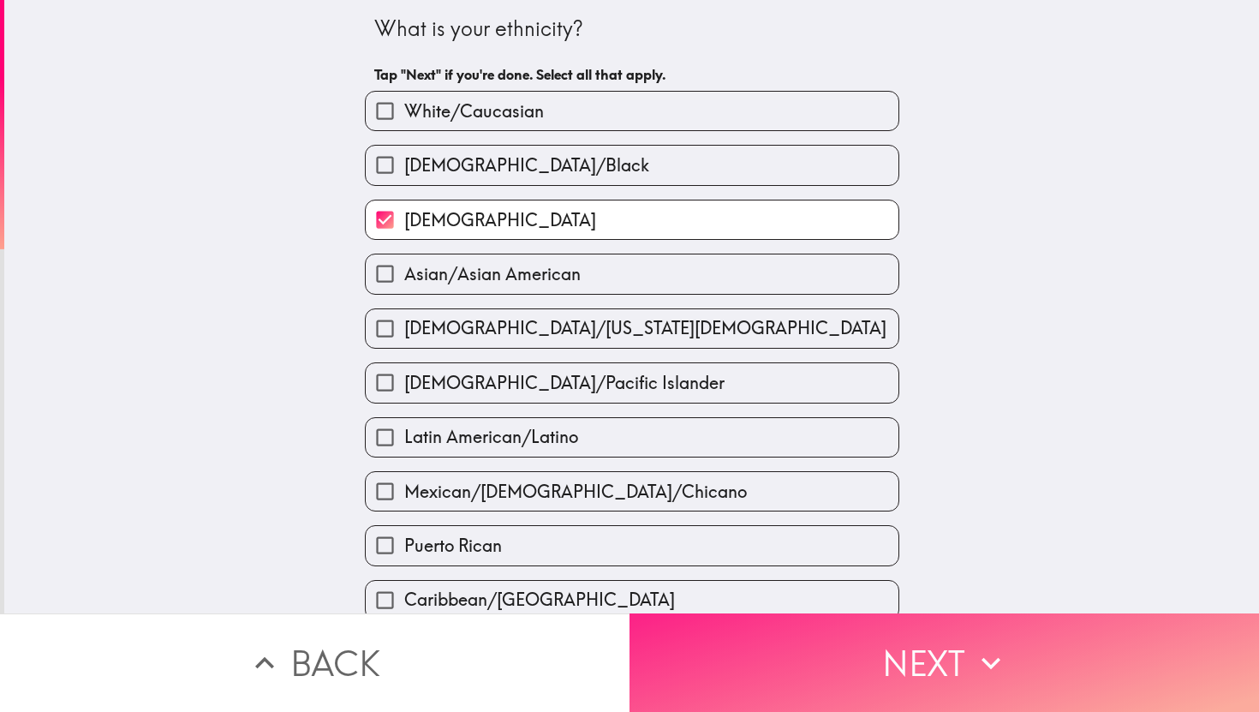
click at [797, 654] on button "Next" at bounding box center [945, 662] width 630 height 98
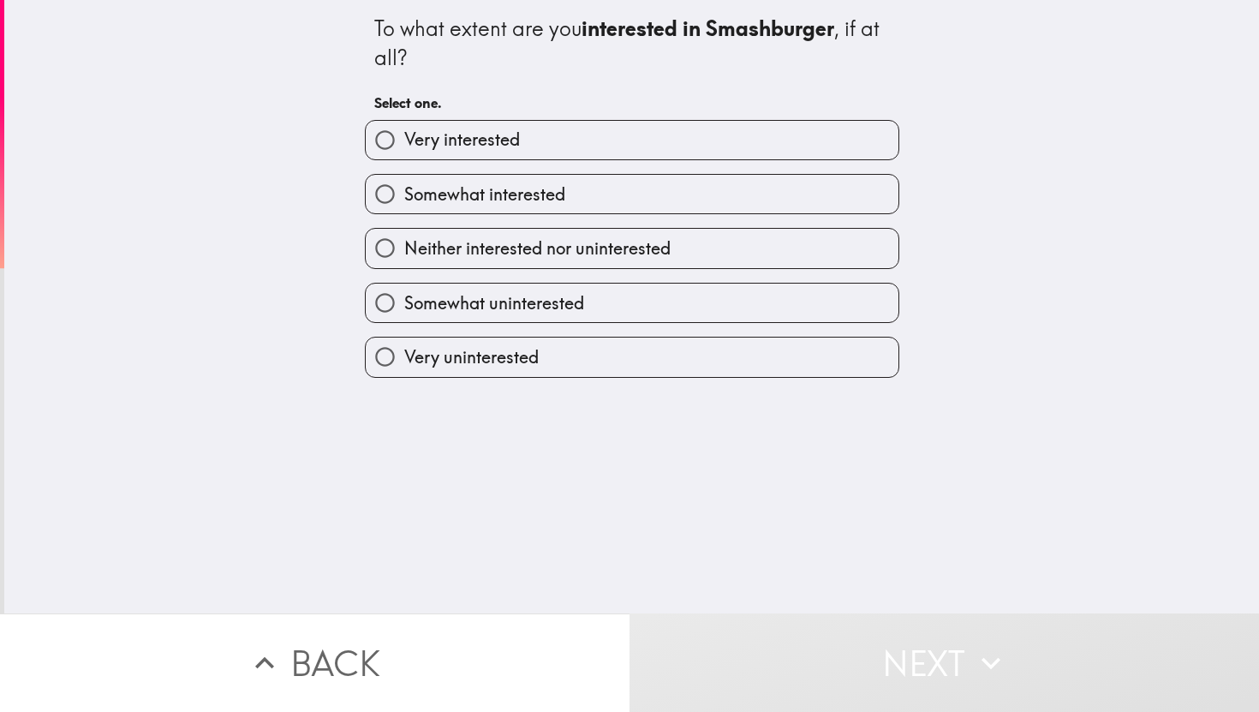
click at [385, 195] on input "Somewhat interested" at bounding box center [385, 194] width 39 height 39
radio input "true"
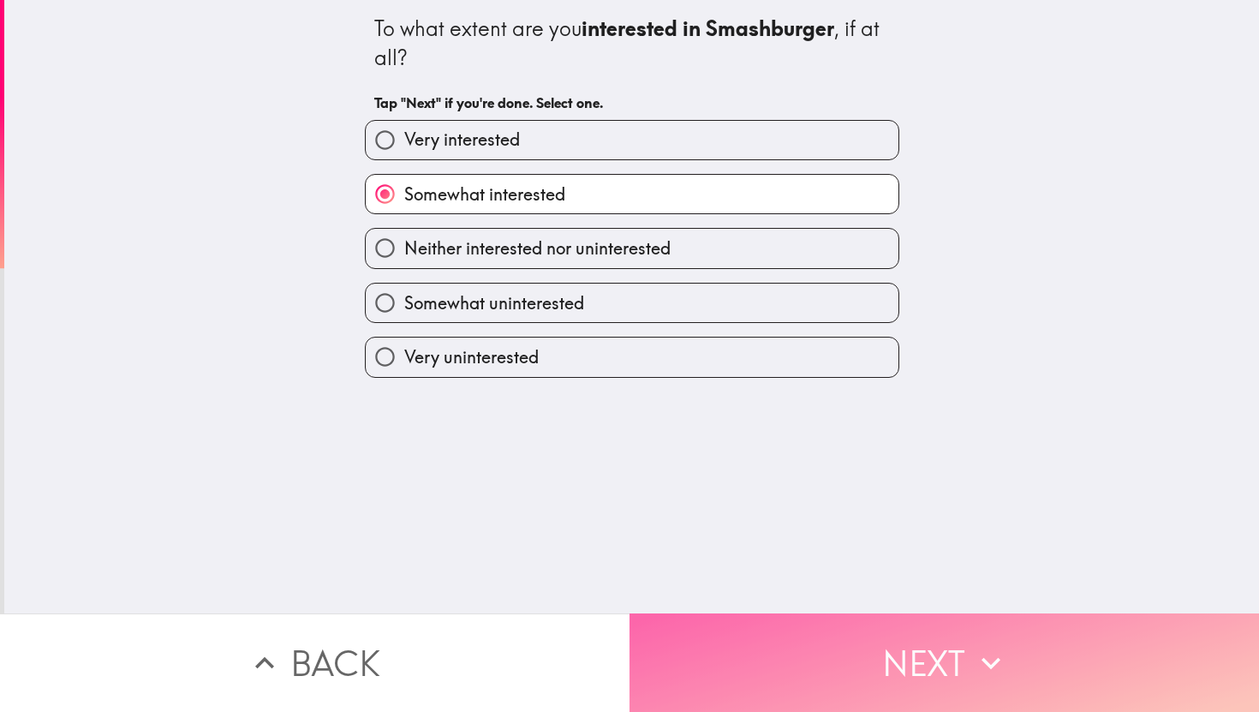
click at [765, 680] on button "Next" at bounding box center [945, 662] width 630 height 98
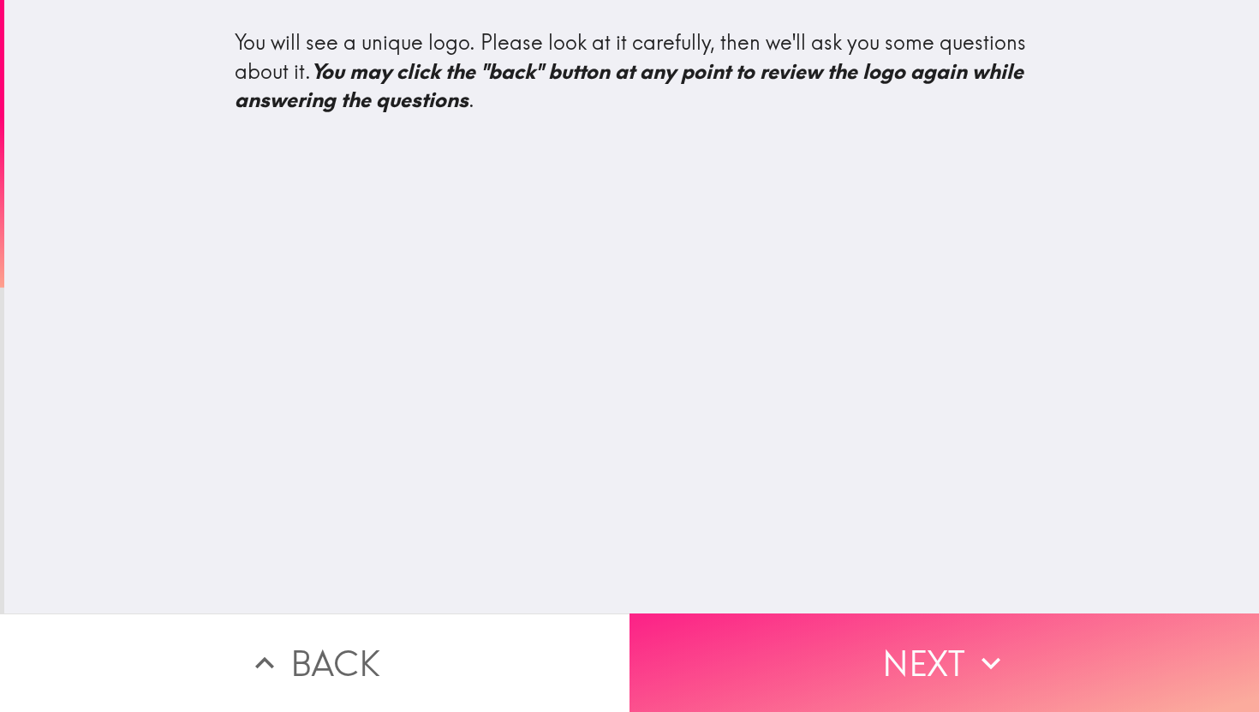
click at [796, 674] on button "Next" at bounding box center [945, 662] width 630 height 98
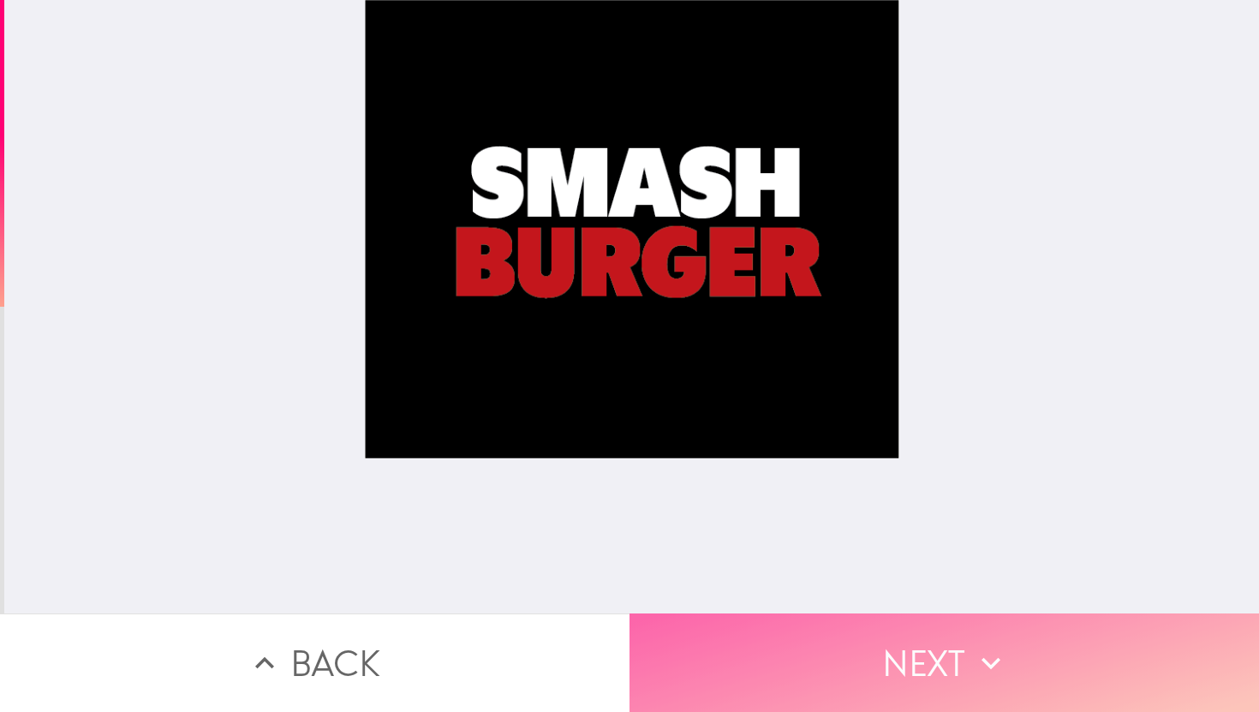
click at [860, 690] on button "Next" at bounding box center [945, 662] width 630 height 98
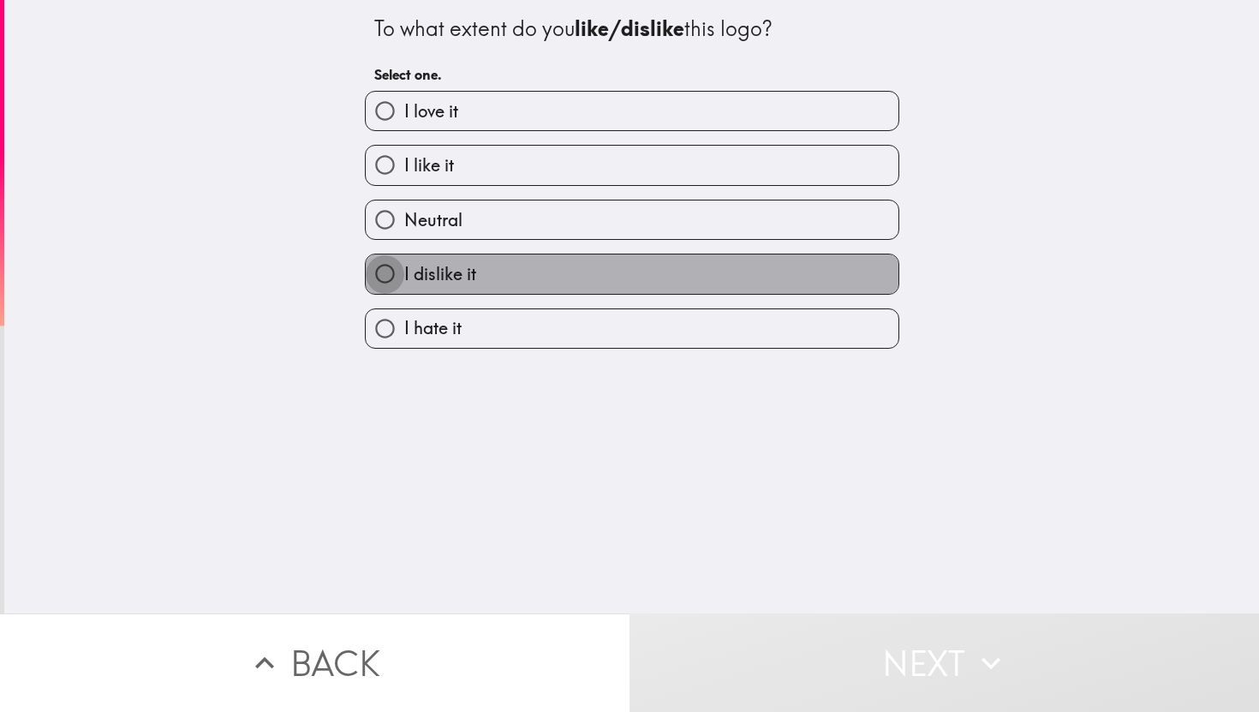
click at [392, 278] on input "I dislike it" at bounding box center [385, 273] width 39 height 39
radio input "true"
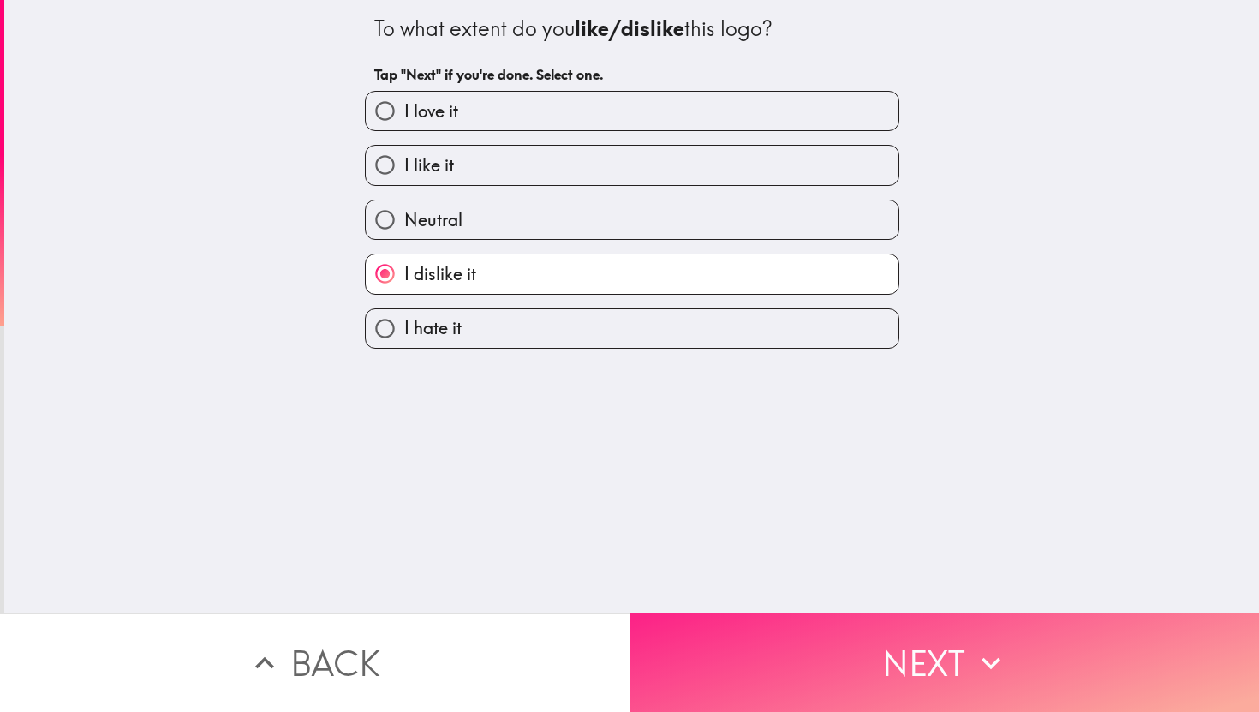
click at [775, 696] on button "Next" at bounding box center [945, 662] width 630 height 98
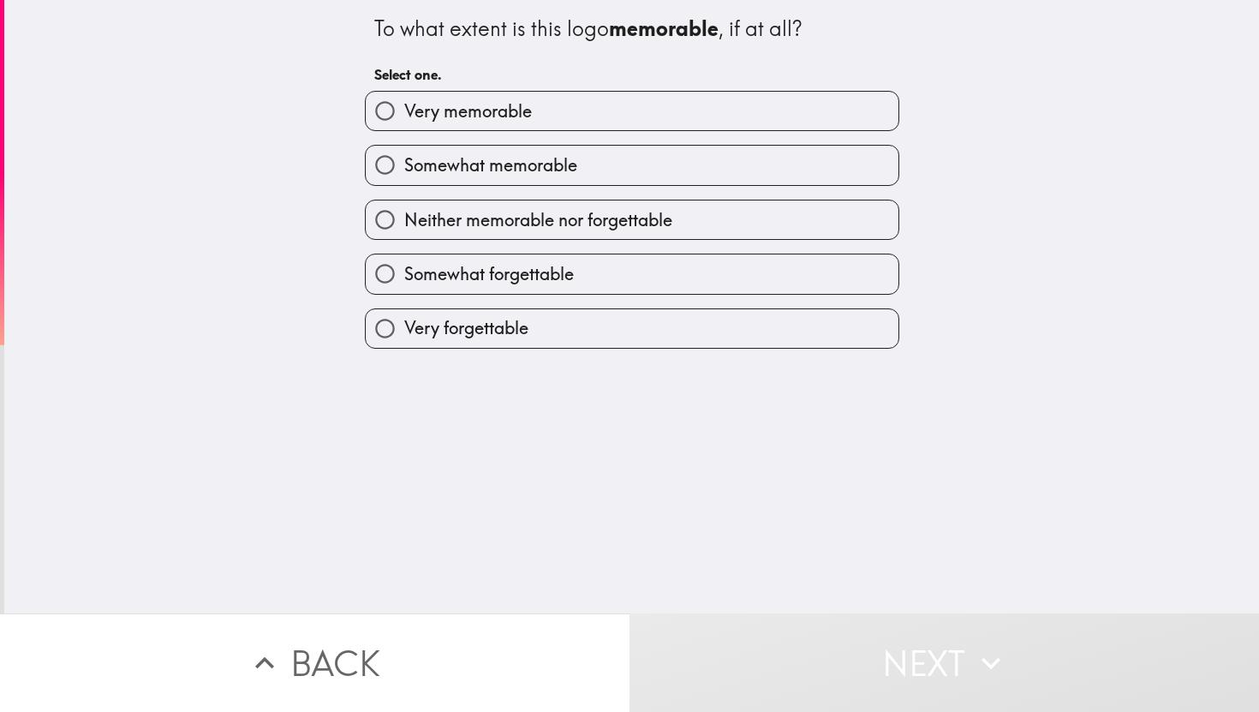
click at [387, 213] on input "Neither memorable nor forgettable" at bounding box center [385, 219] width 39 height 39
radio input "true"
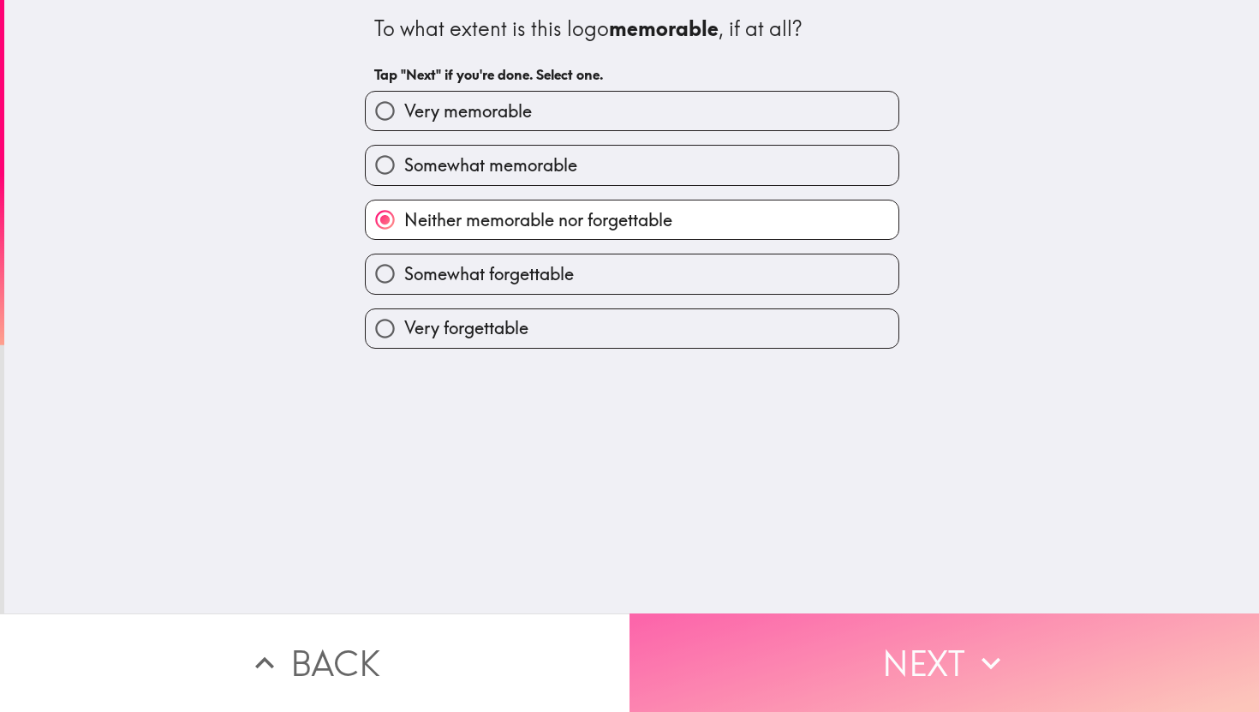
click at [681, 613] on button "Next" at bounding box center [945, 662] width 630 height 98
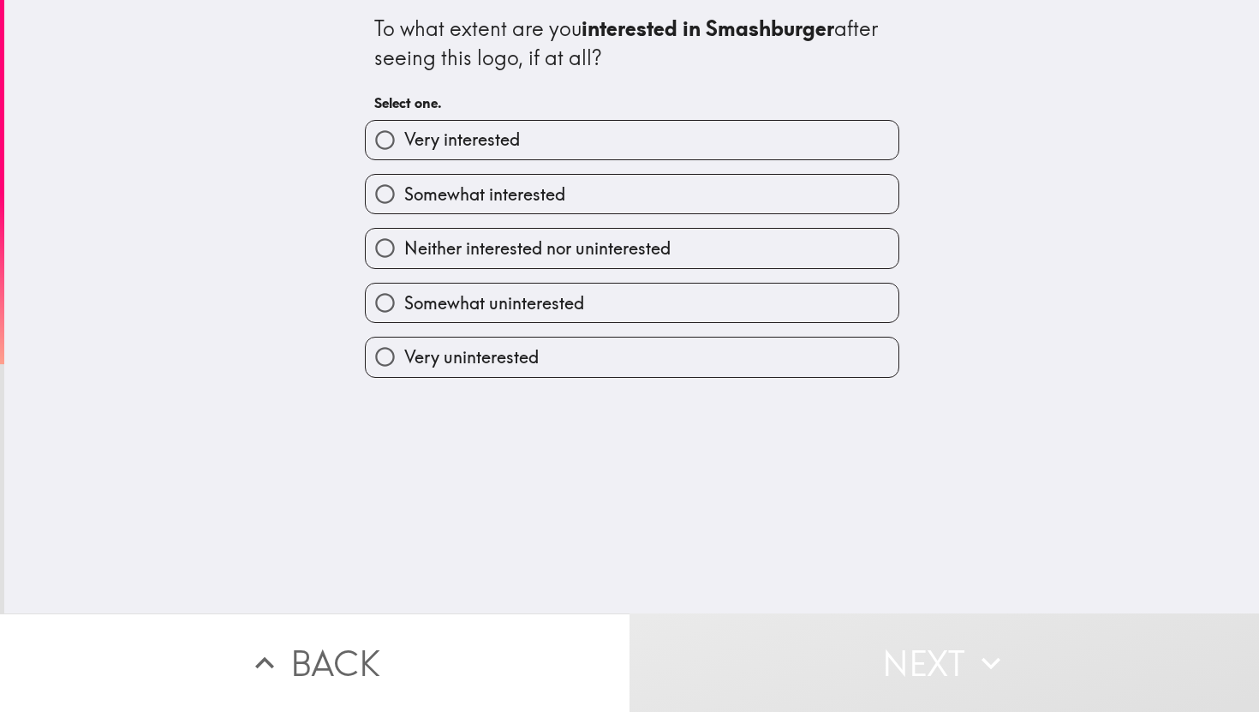
click at [385, 300] on input "Somewhat uninterested" at bounding box center [385, 303] width 39 height 39
radio input "true"
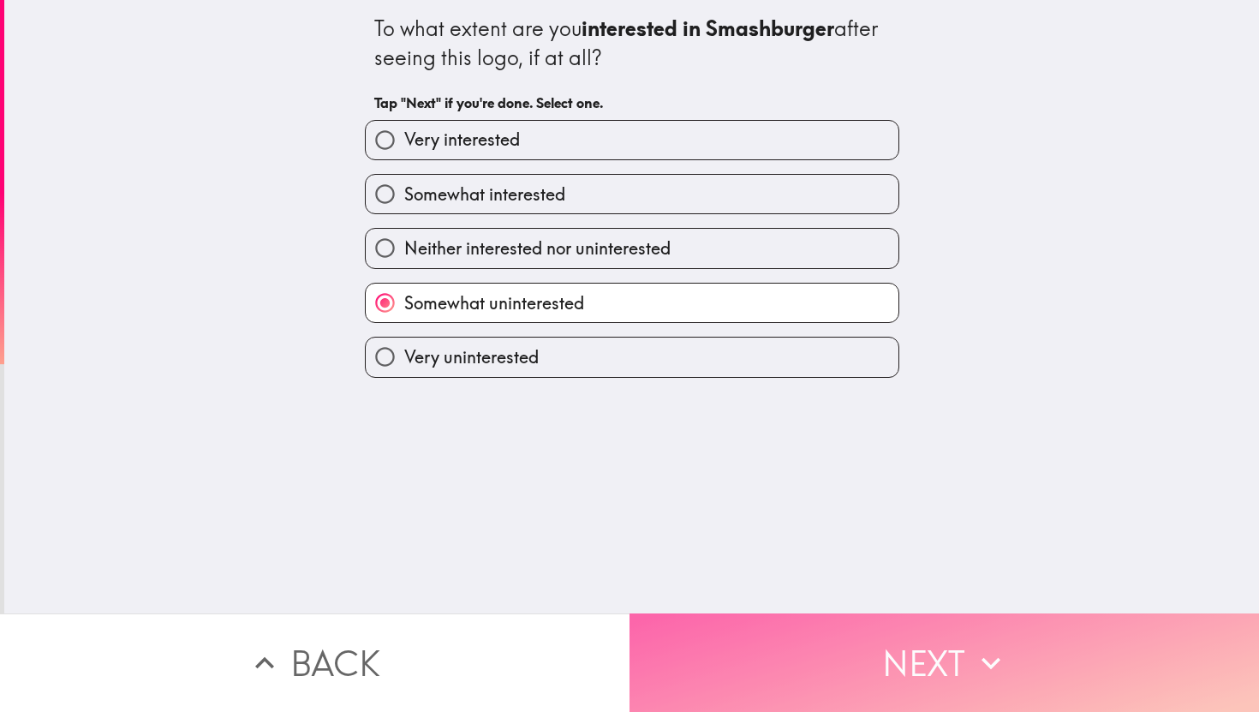
click at [746, 652] on button "Next" at bounding box center [945, 662] width 630 height 98
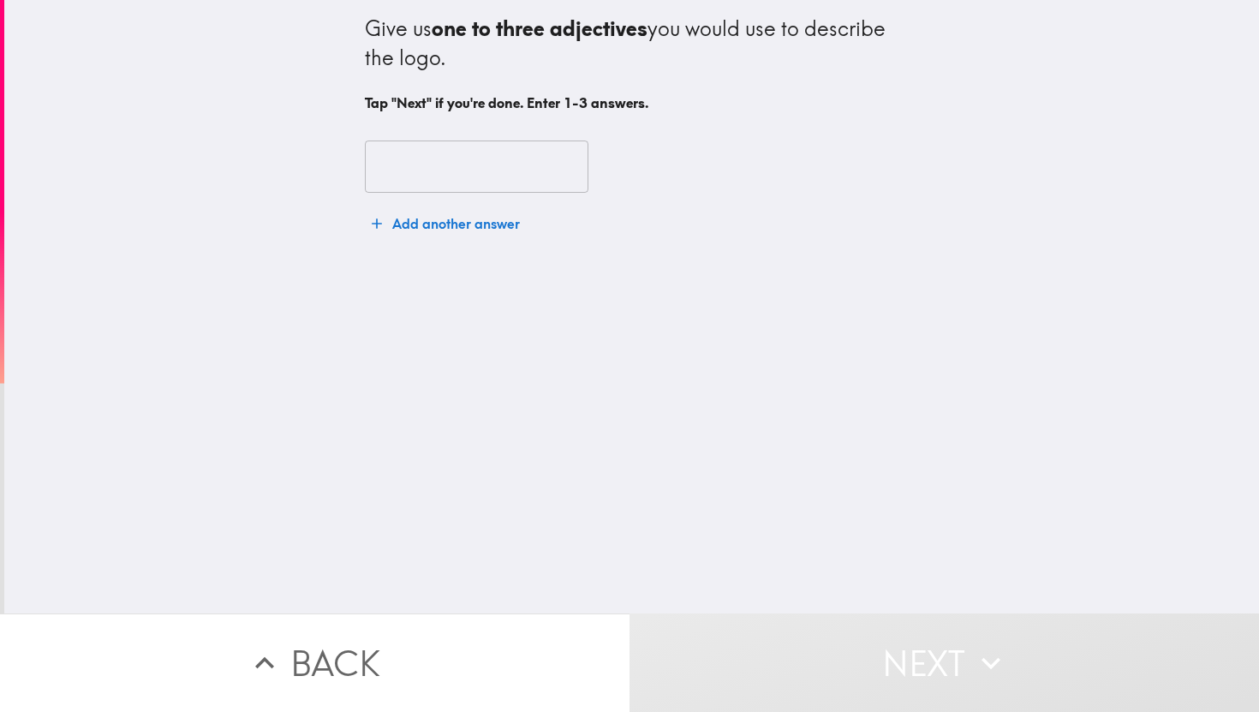
click at [429, 177] on input "text" at bounding box center [477, 166] width 224 height 53
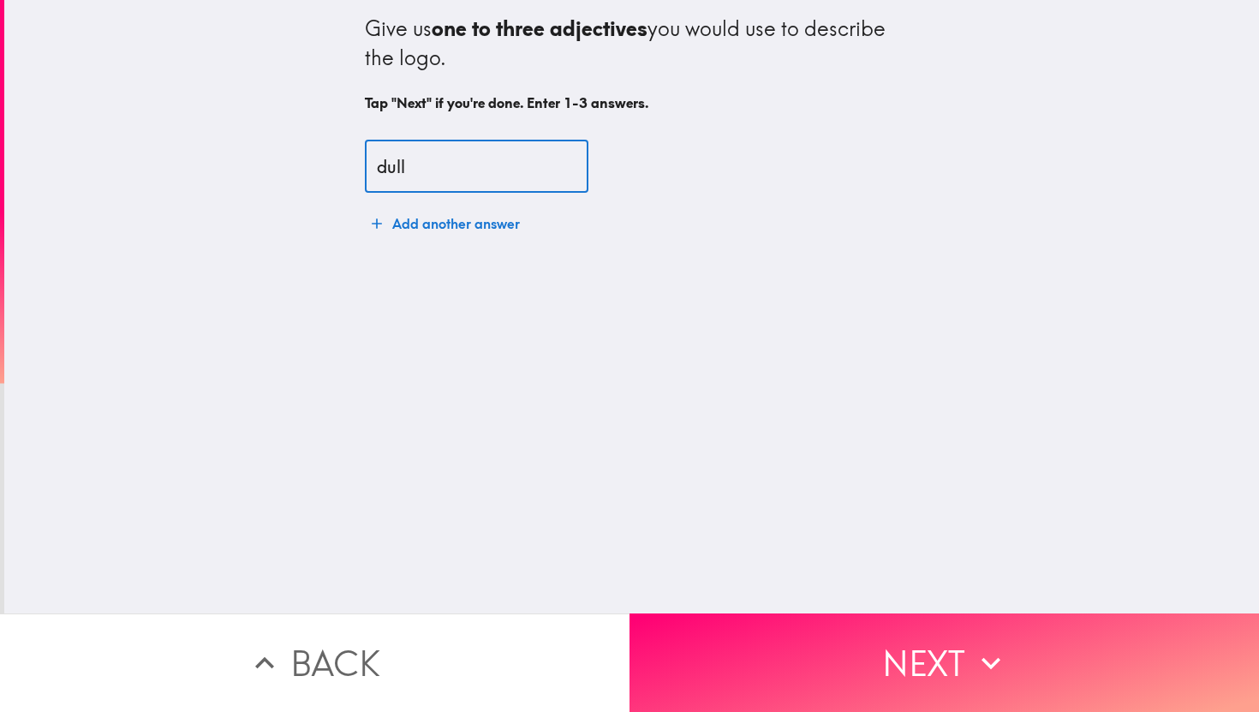
type input "dull"
click at [458, 236] on button "Add another answer" at bounding box center [446, 223] width 162 height 34
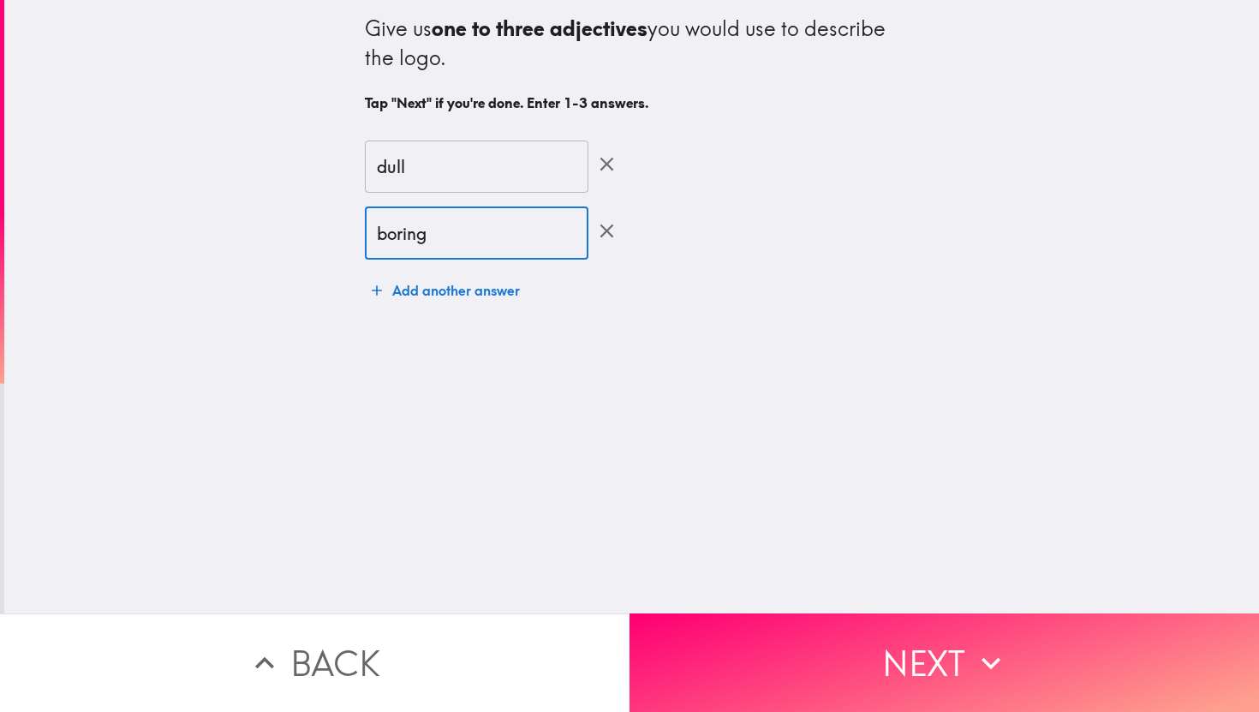
type input "boring"
click at [414, 296] on button "Add another answer" at bounding box center [446, 290] width 162 height 34
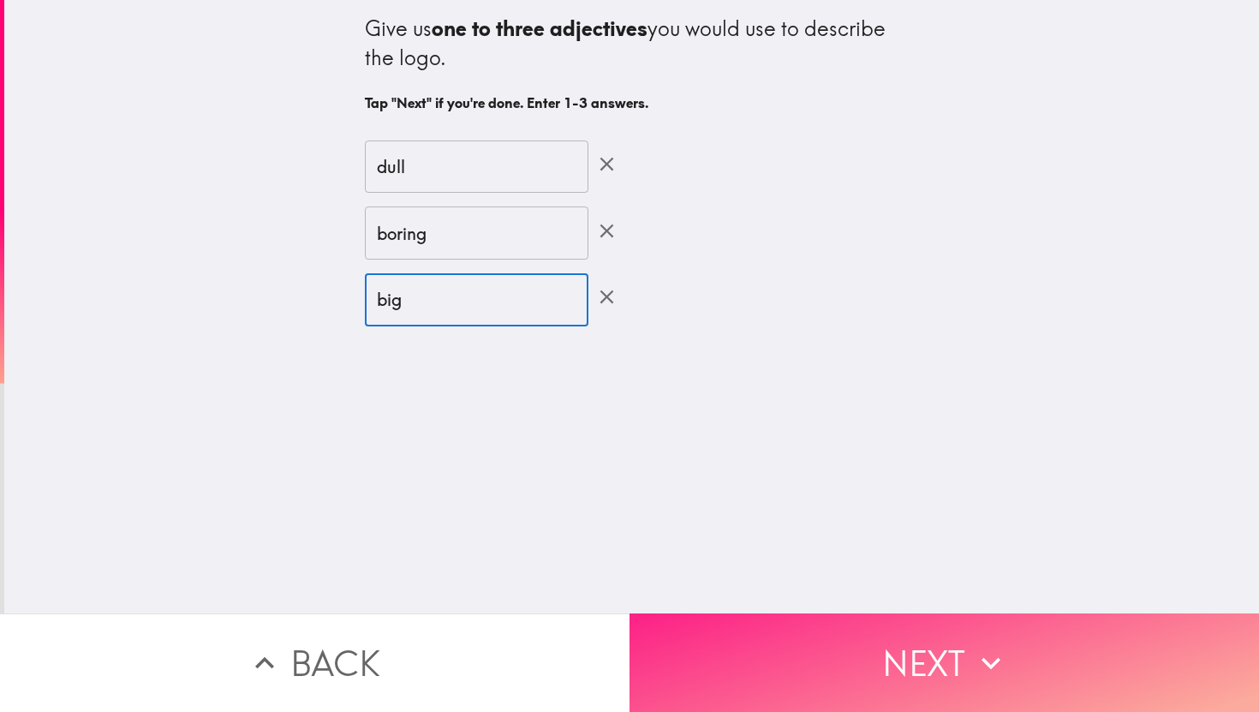
type input "big"
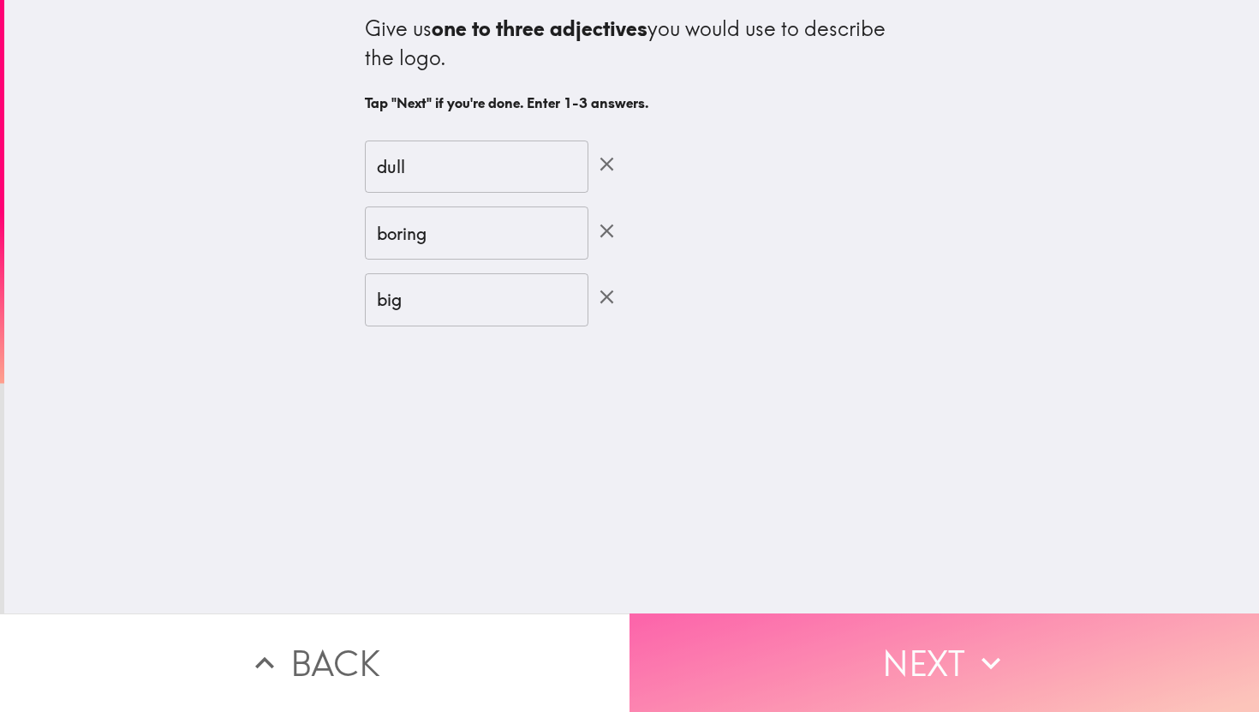
click at [904, 679] on button "Next" at bounding box center [945, 662] width 630 height 98
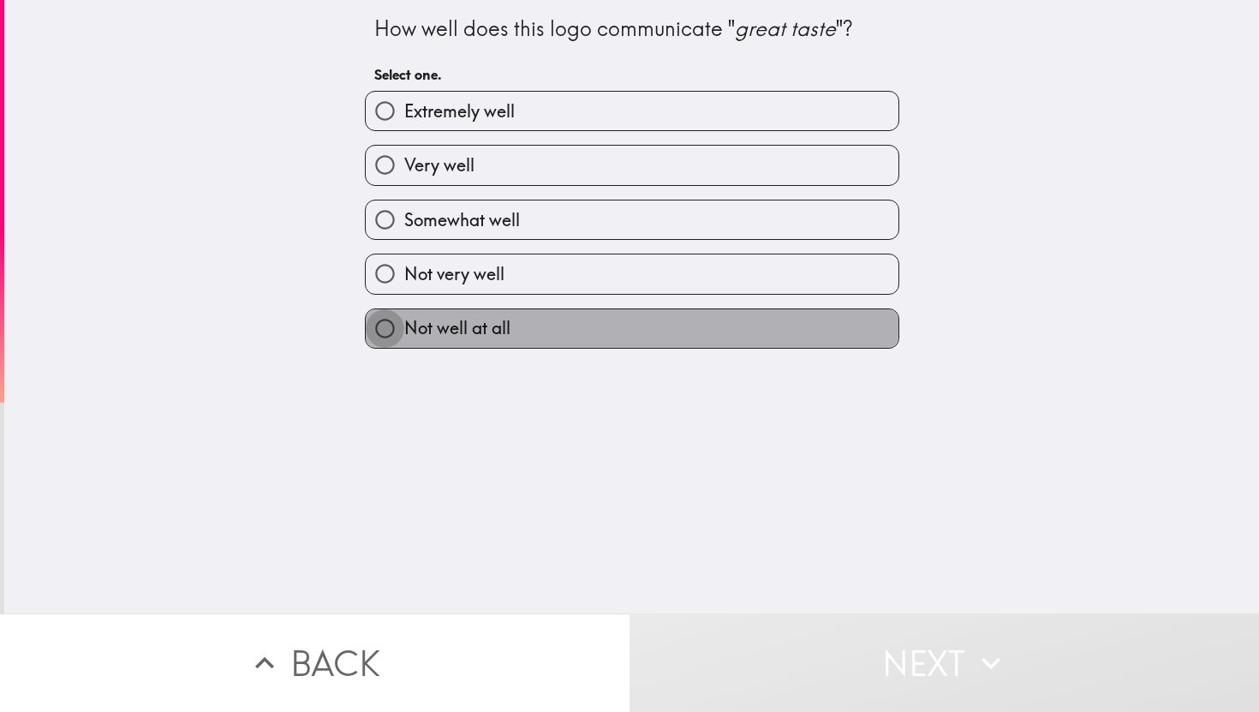
click at [386, 327] on input "Not well at all" at bounding box center [385, 328] width 39 height 39
radio input "true"
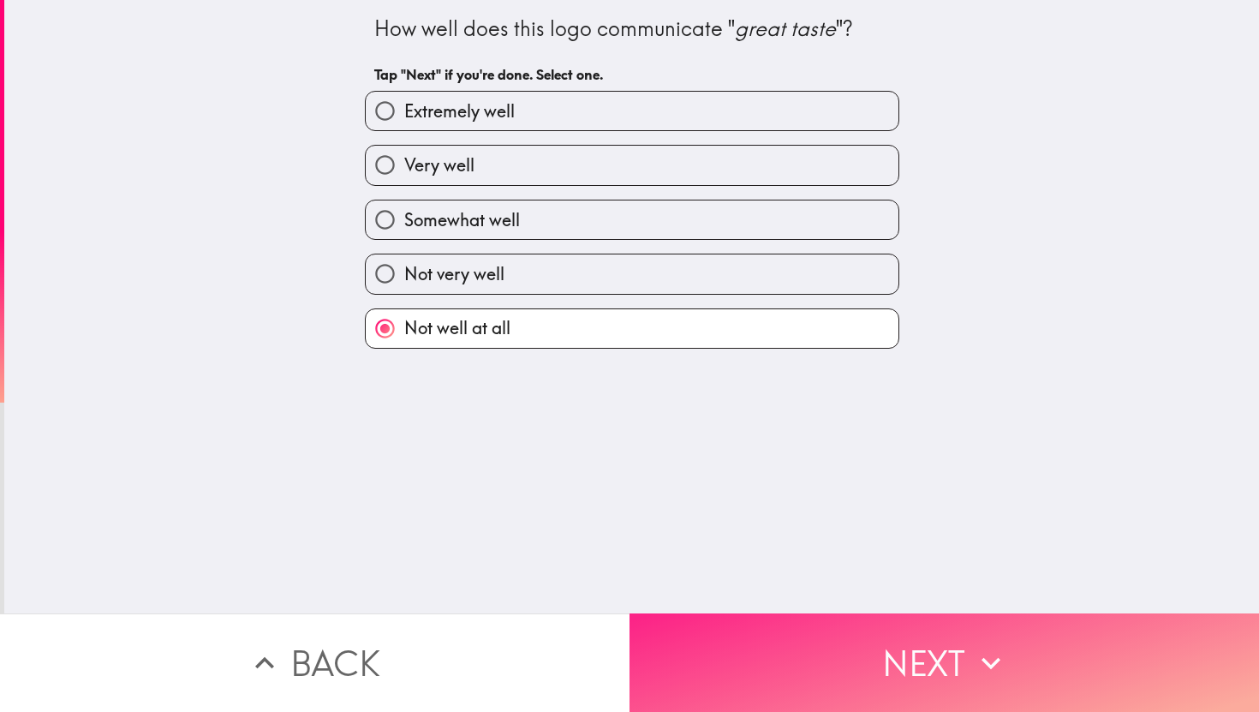
click at [791, 671] on button "Next" at bounding box center [945, 662] width 630 height 98
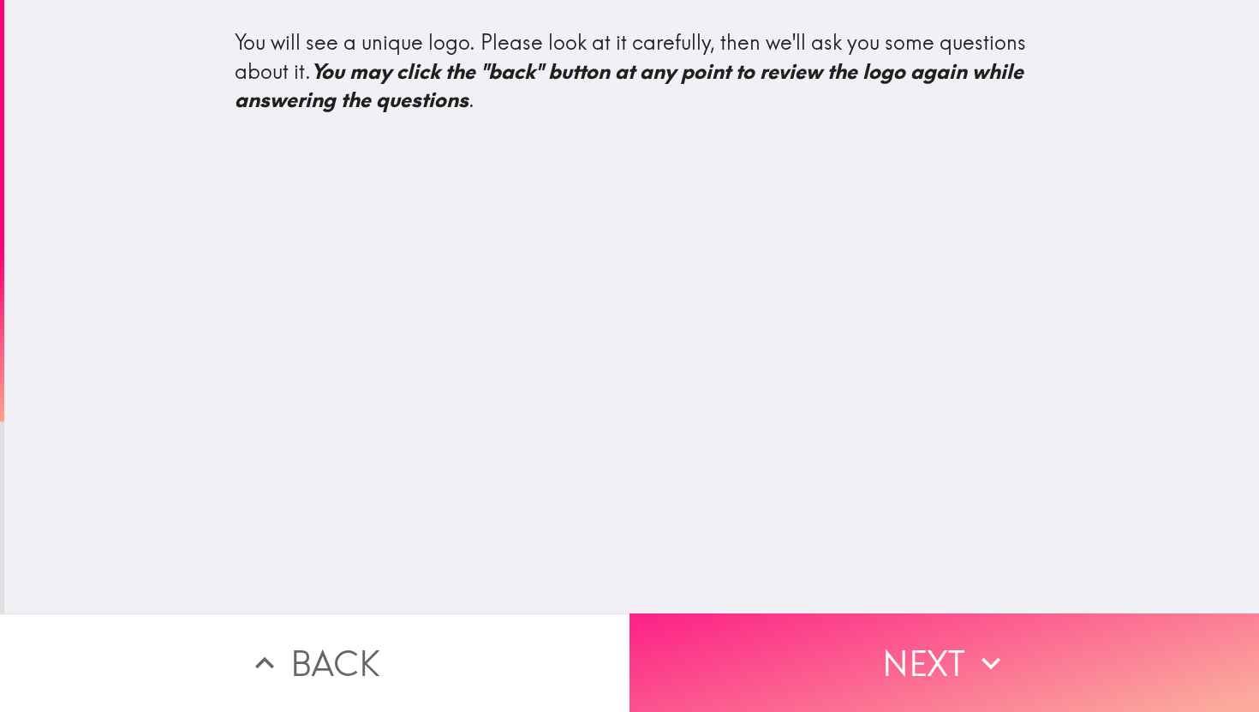
click at [851, 683] on button "Next" at bounding box center [945, 662] width 630 height 98
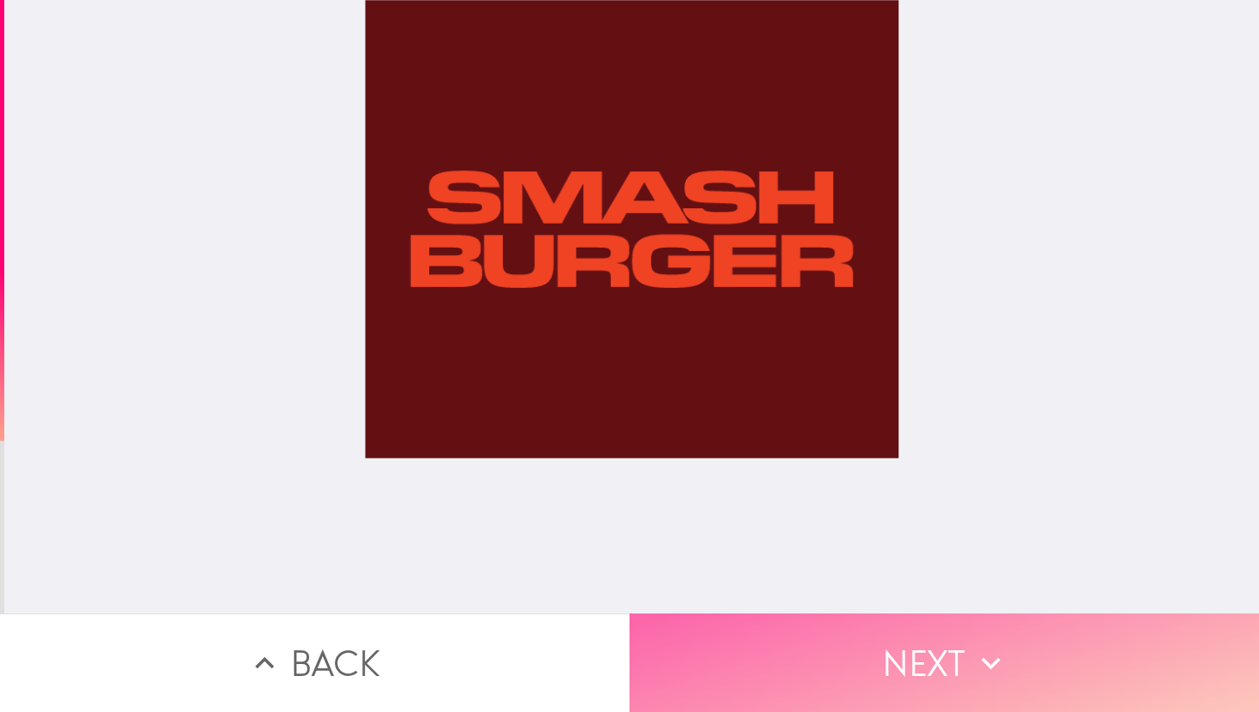
click at [856, 677] on button "Next" at bounding box center [945, 662] width 630 height 98
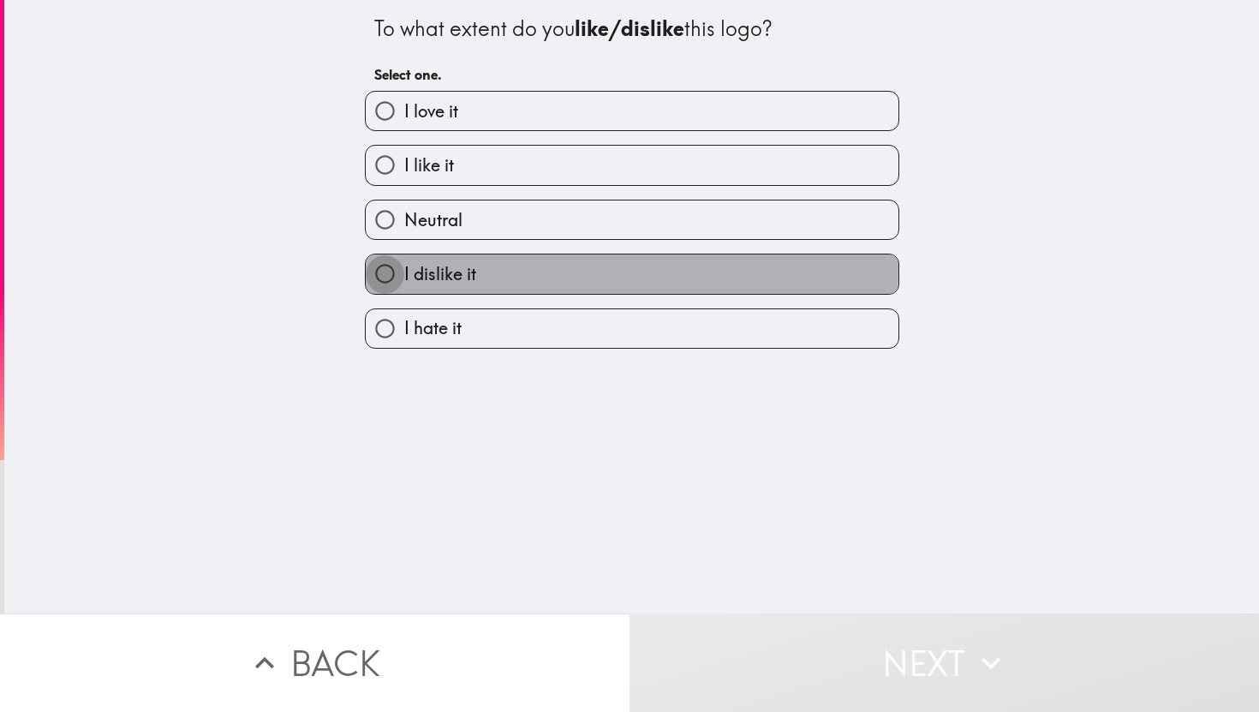
click at [379, 270] on input "I dislike it" at bounding box center [385, 273] width 39 height 39
radio input "true"
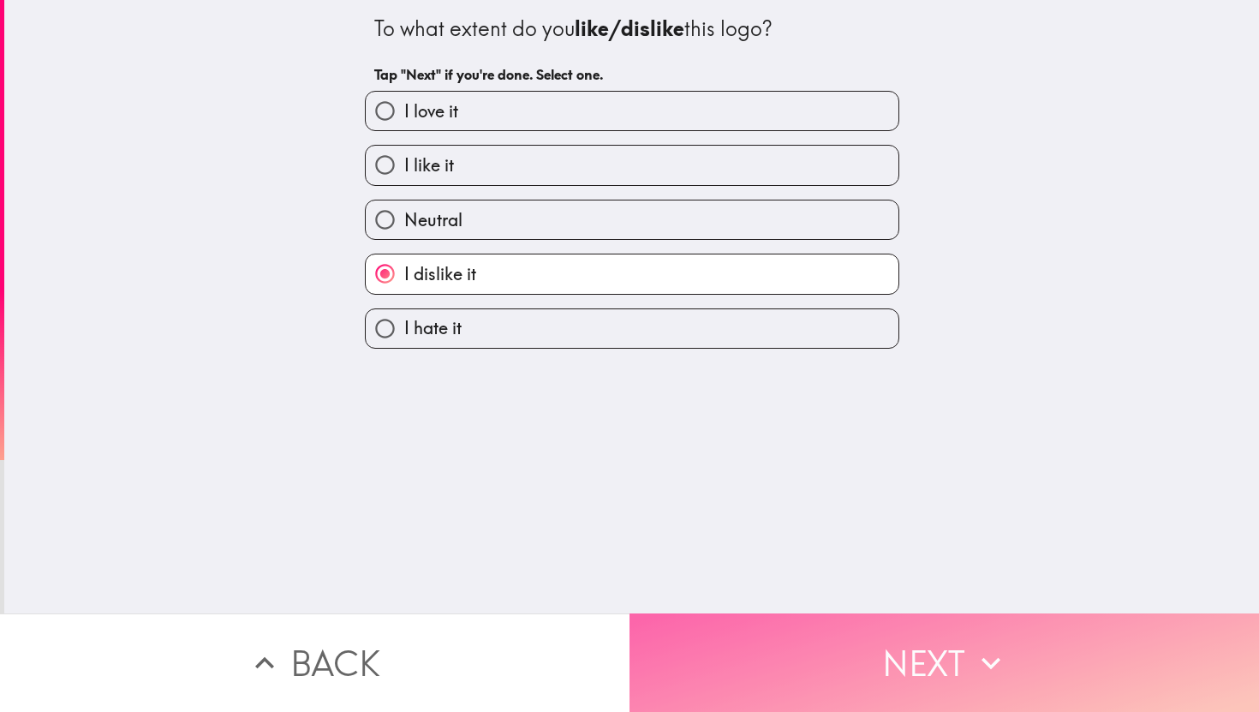
click at [849, 704] on button "Next" at bounding box center [945, 662] width 630 height 98
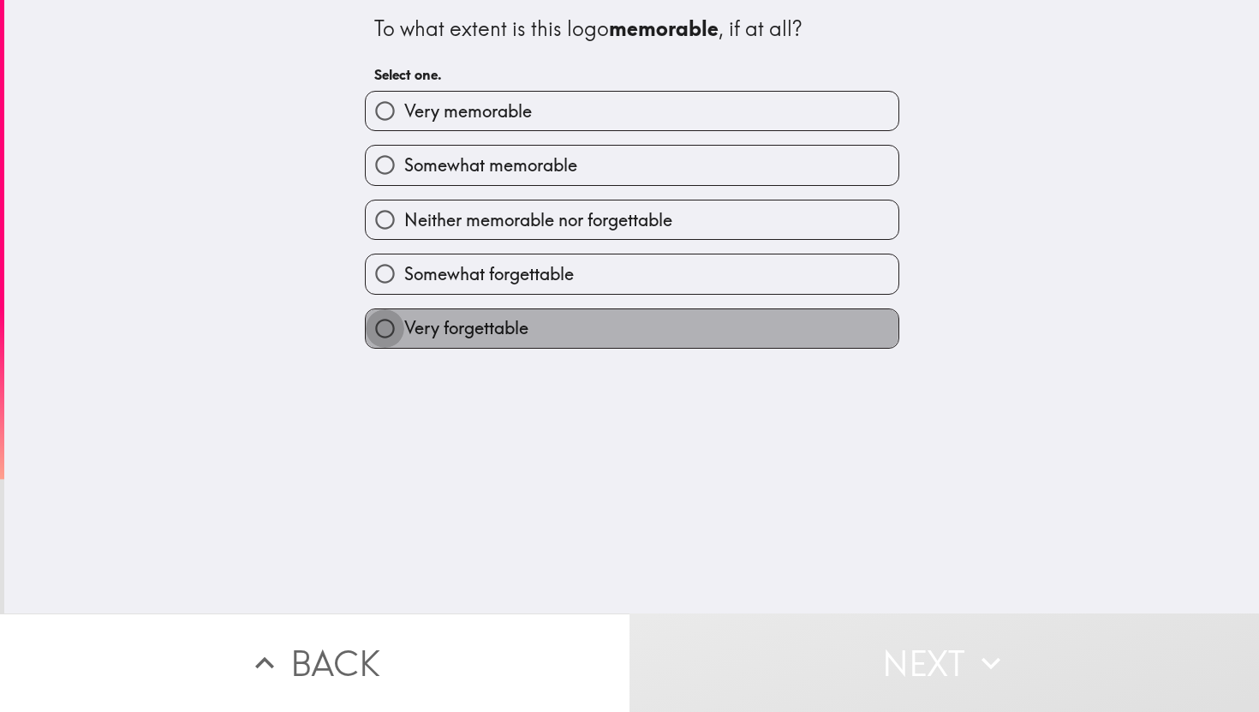
click at [387, 325] on input "Very forgettable" at bounding box center [385, 328] width 39 height 39
radio input "true"
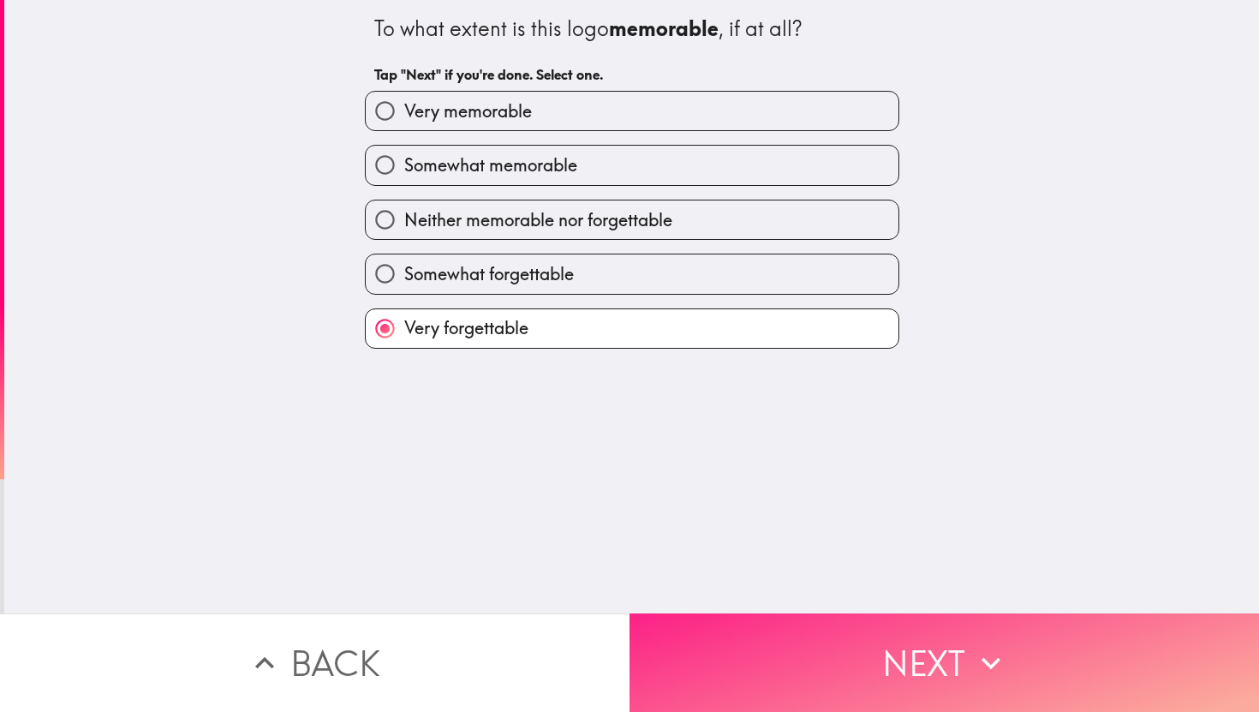
click at [871, 661] on button "Next" at bounding box center [945, 662] width 630 height 98
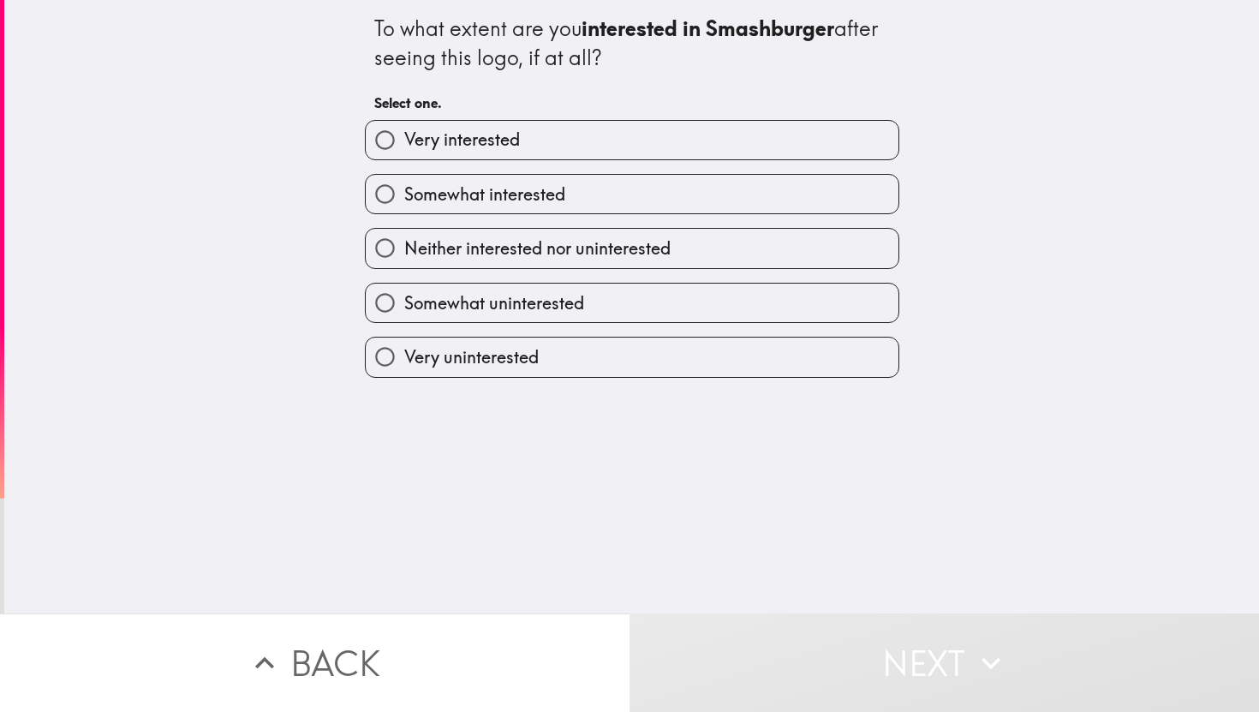
click at [380, 350] on input "Very uninterested" at bounding box center [385, 356] width 39 height 39
radio input "true"
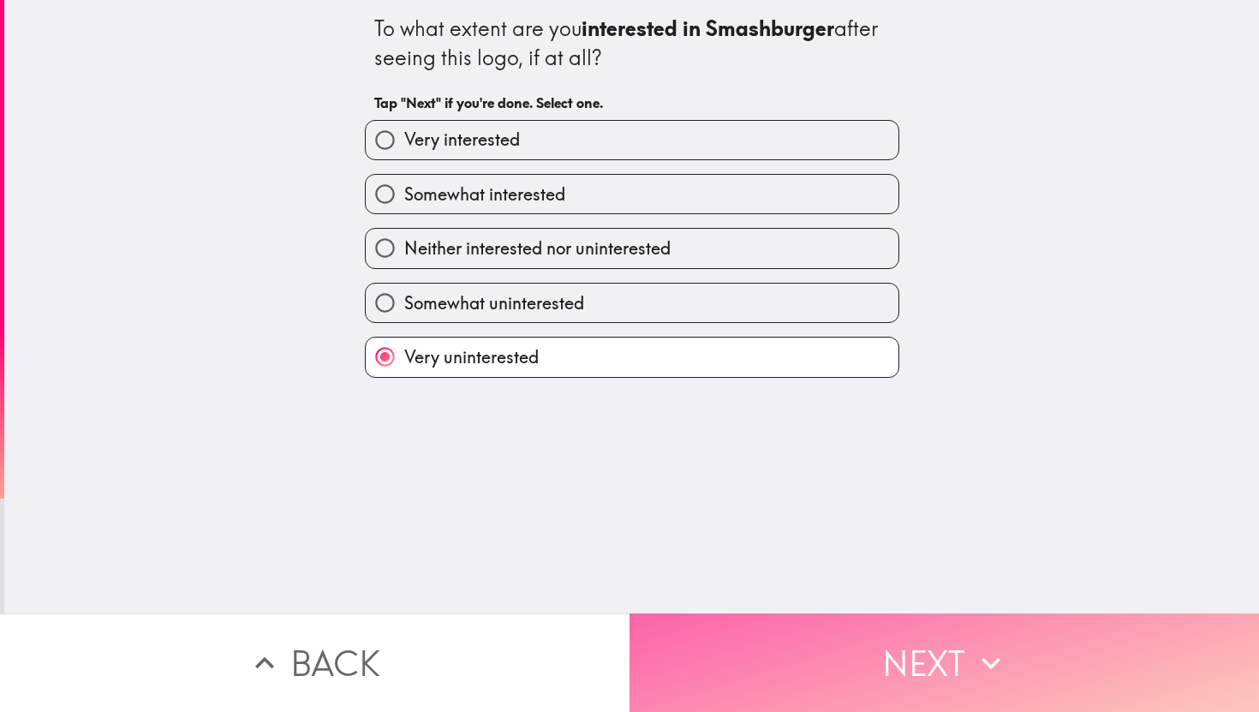
click at [830, 652] on button "Next" at bounding box center [945, 662] width 630 height 98
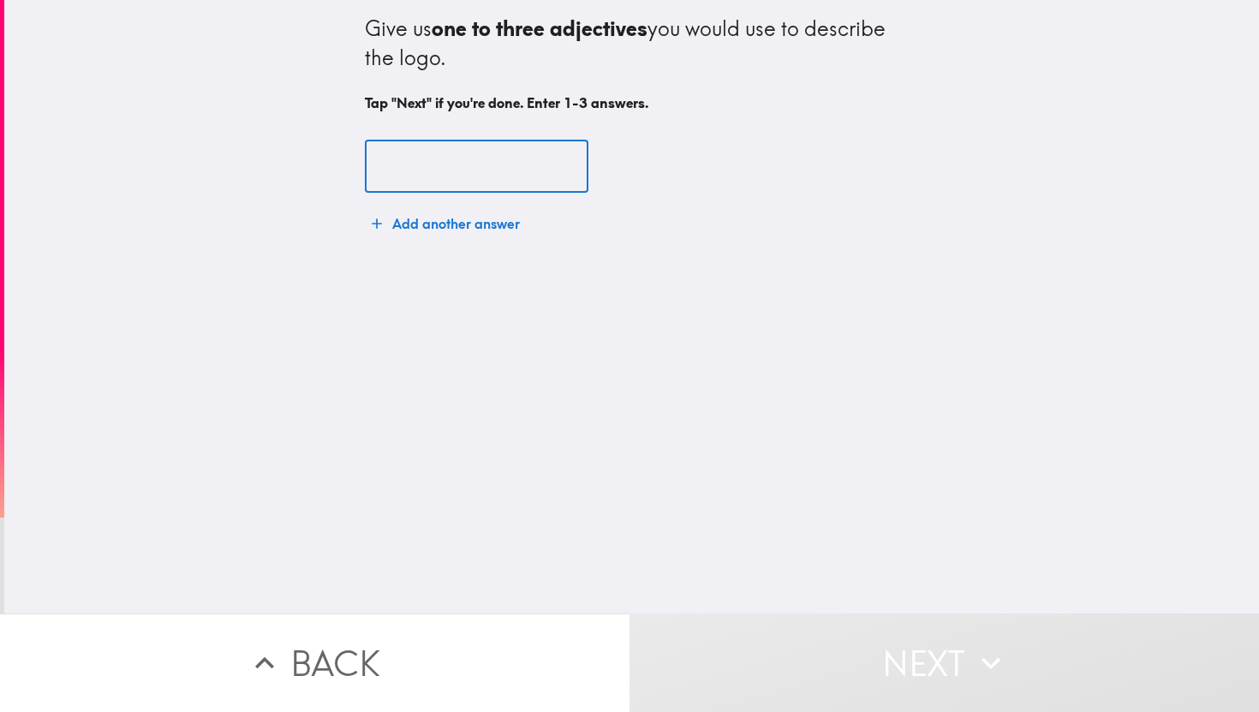
click at [457, 182] on input "text" at bounding box center [477, 166] width 224 height 53
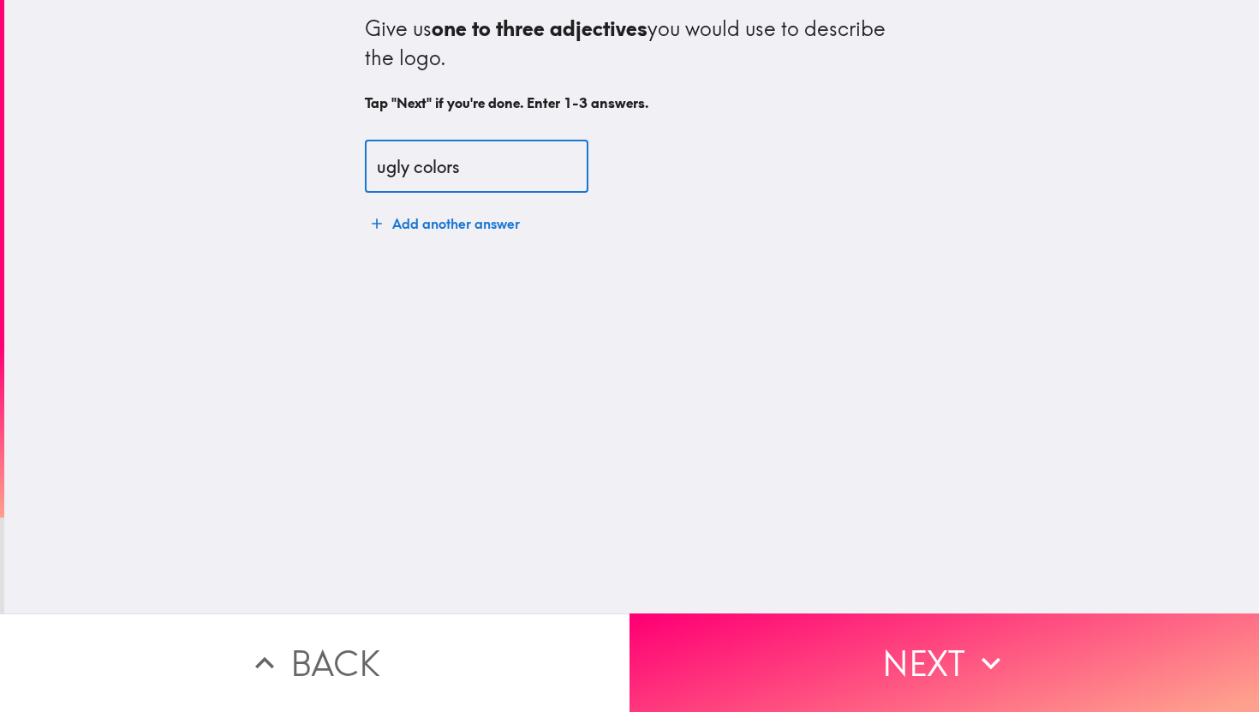
type input "ugly colors"
click at [423, 222] on button "Add another answer" at bounding box center [446, 223] width 162 height 34
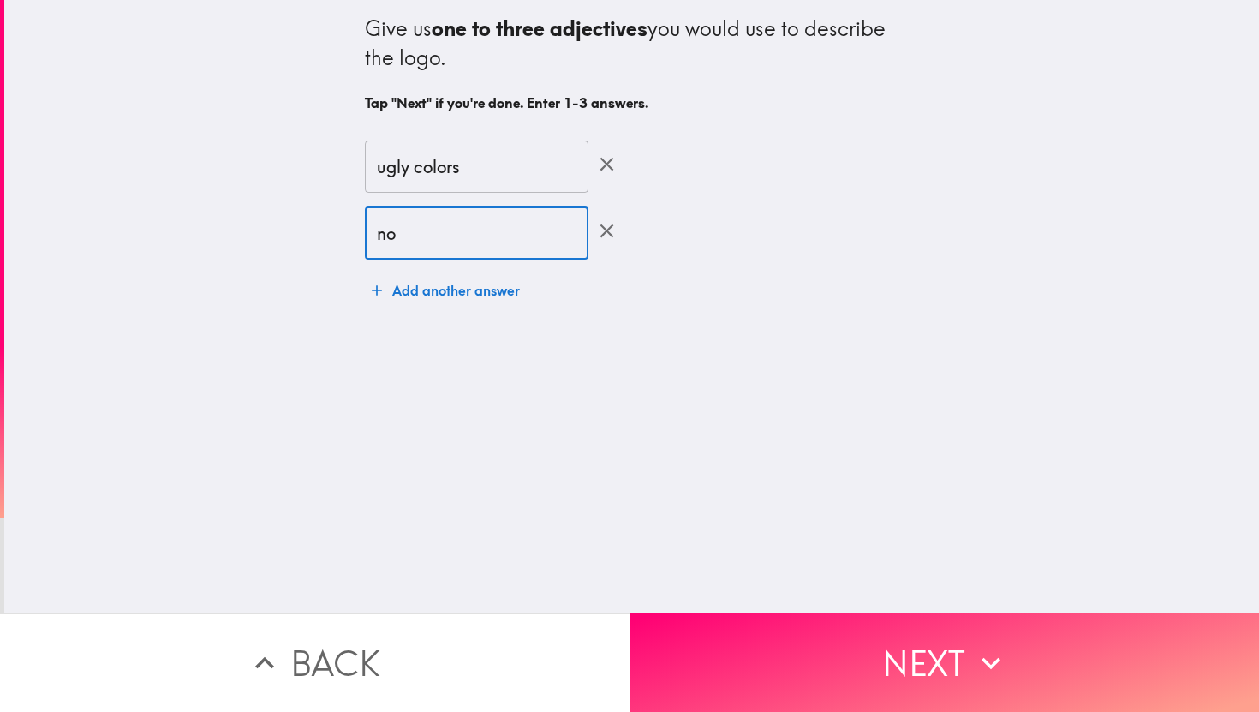
type input "n"
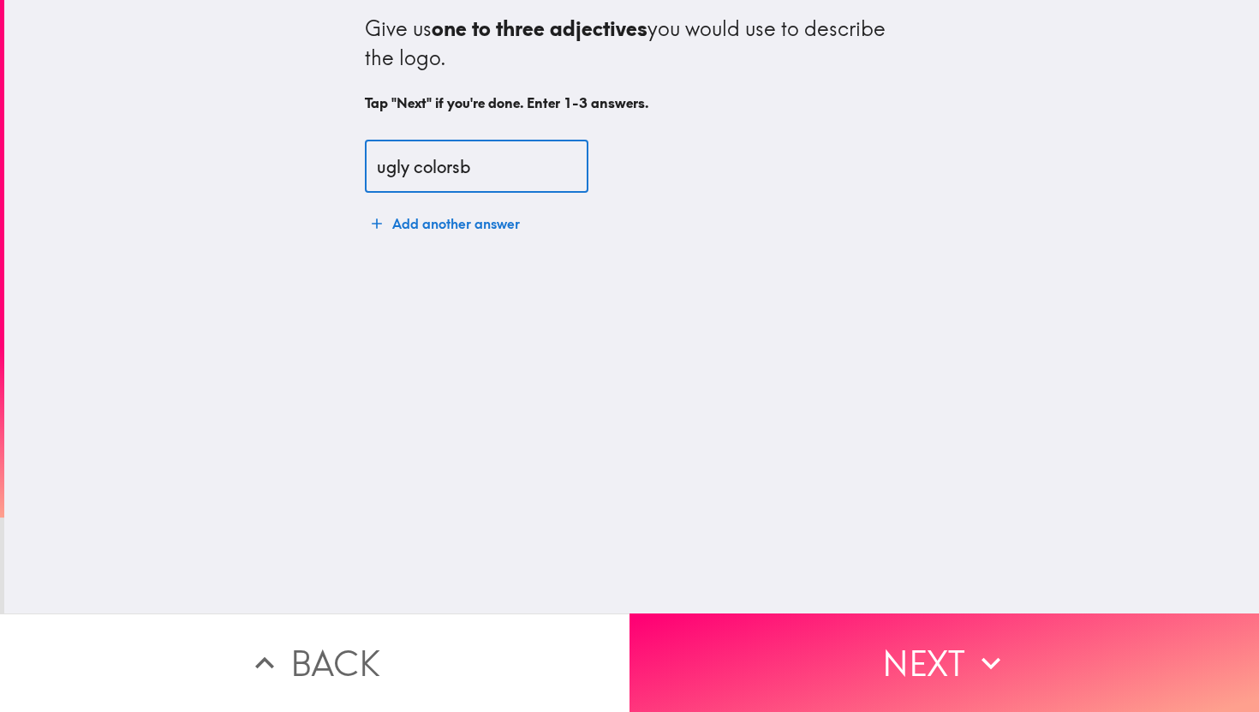
type input "ugly colors"
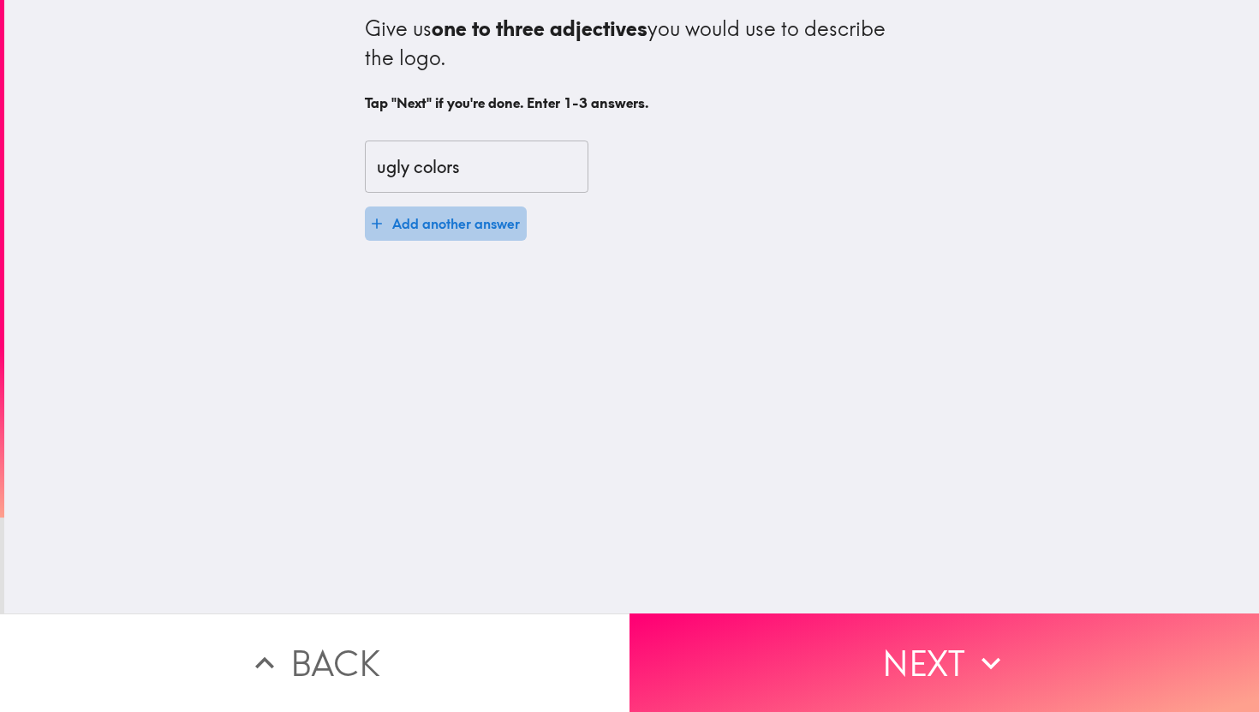
click at [439, 212] on button "Add another answer" at bounding box center [446, 223] width 162 height 34
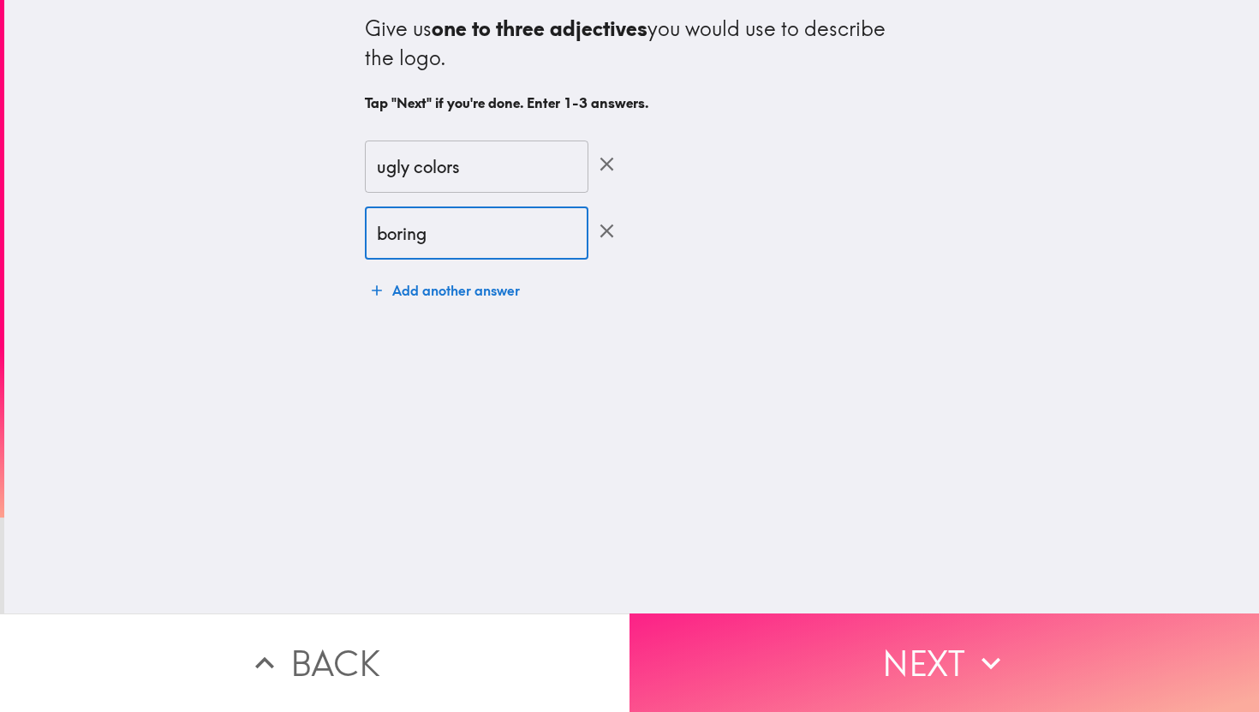
type input "boring"
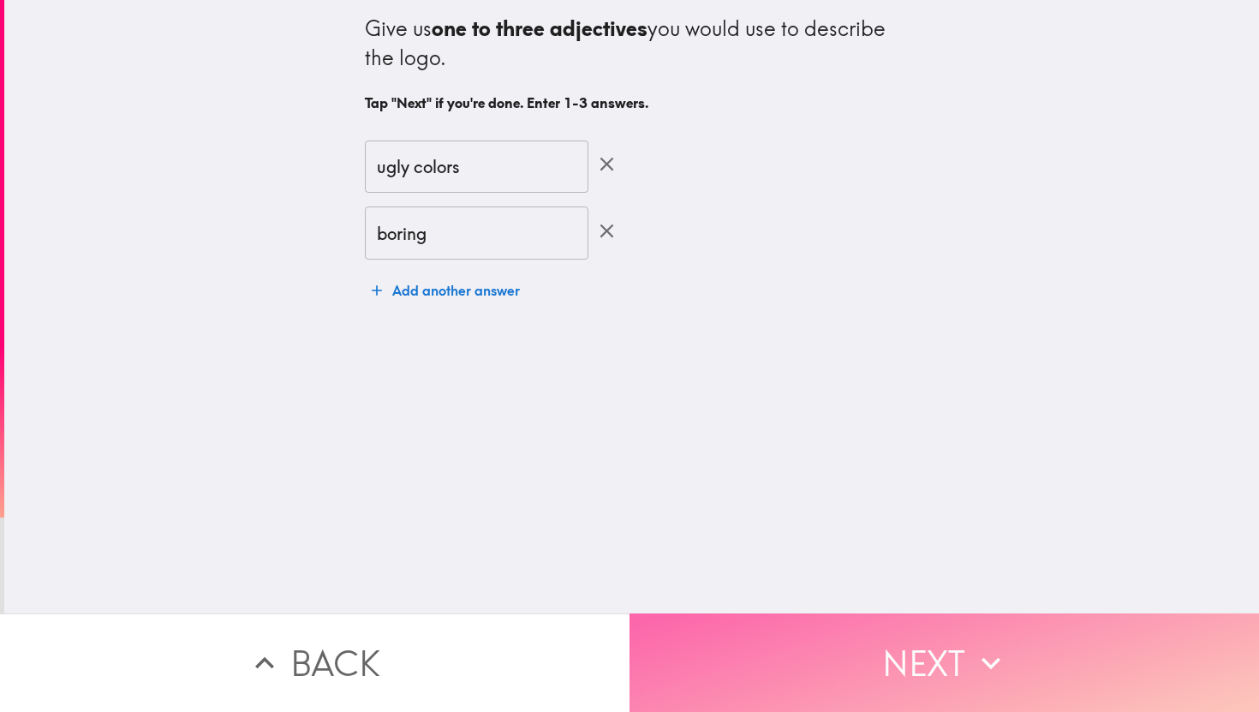
click at [806, 667] on button "Next" at bounding box center [945, 662] width 630 height 98
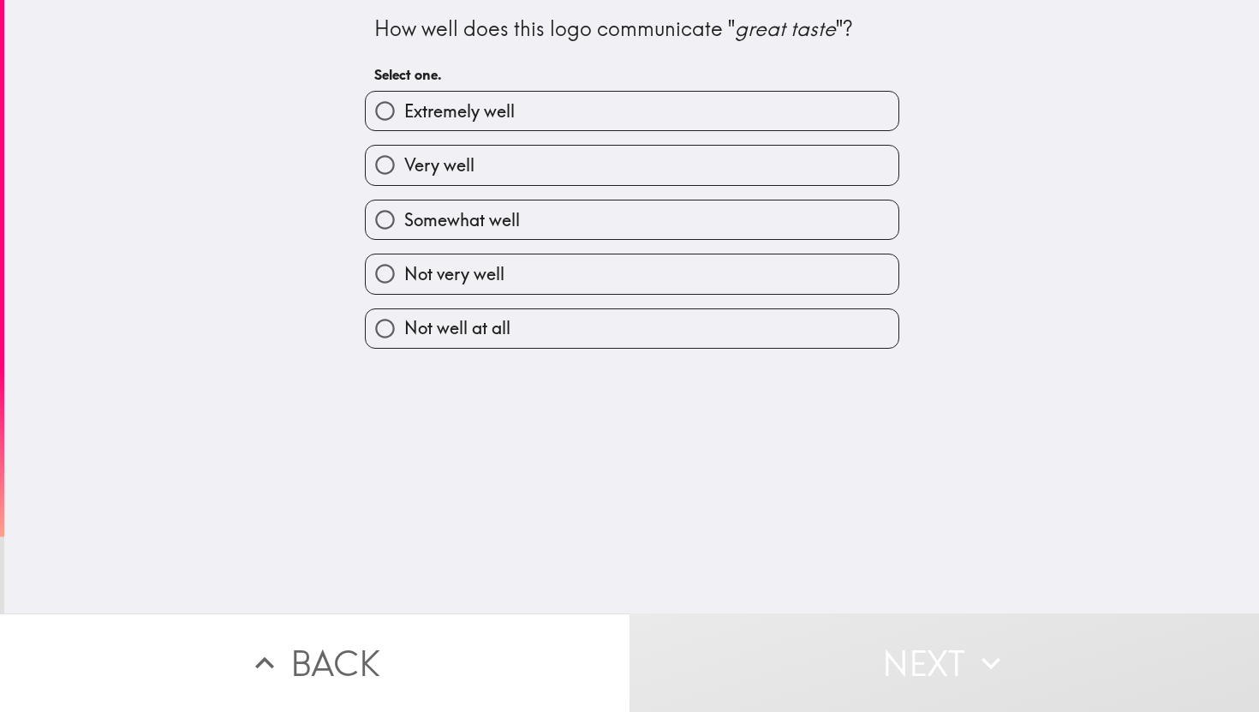
click at [375, 331] on input "Not well at all" at bounding box center [385, 328] width 39 height 39
radio input "true"
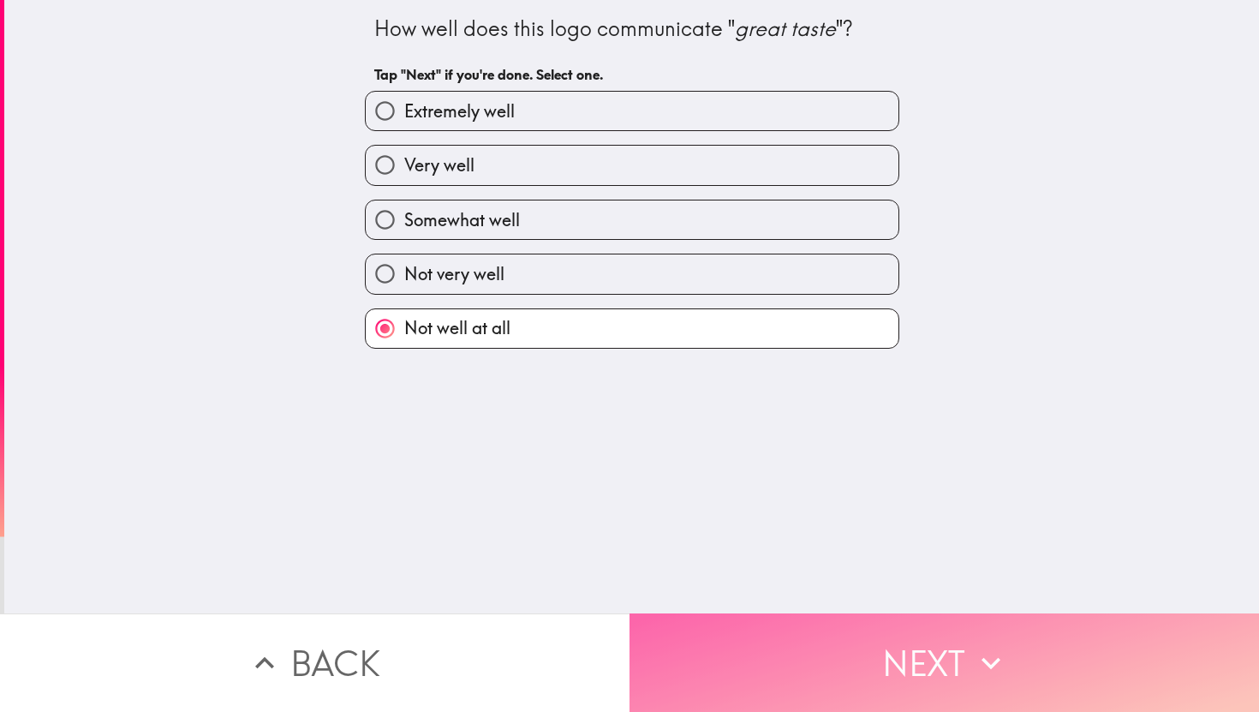
click at [854, 659] on button "Next" at bounding box center [945, 662] width 630 height 98
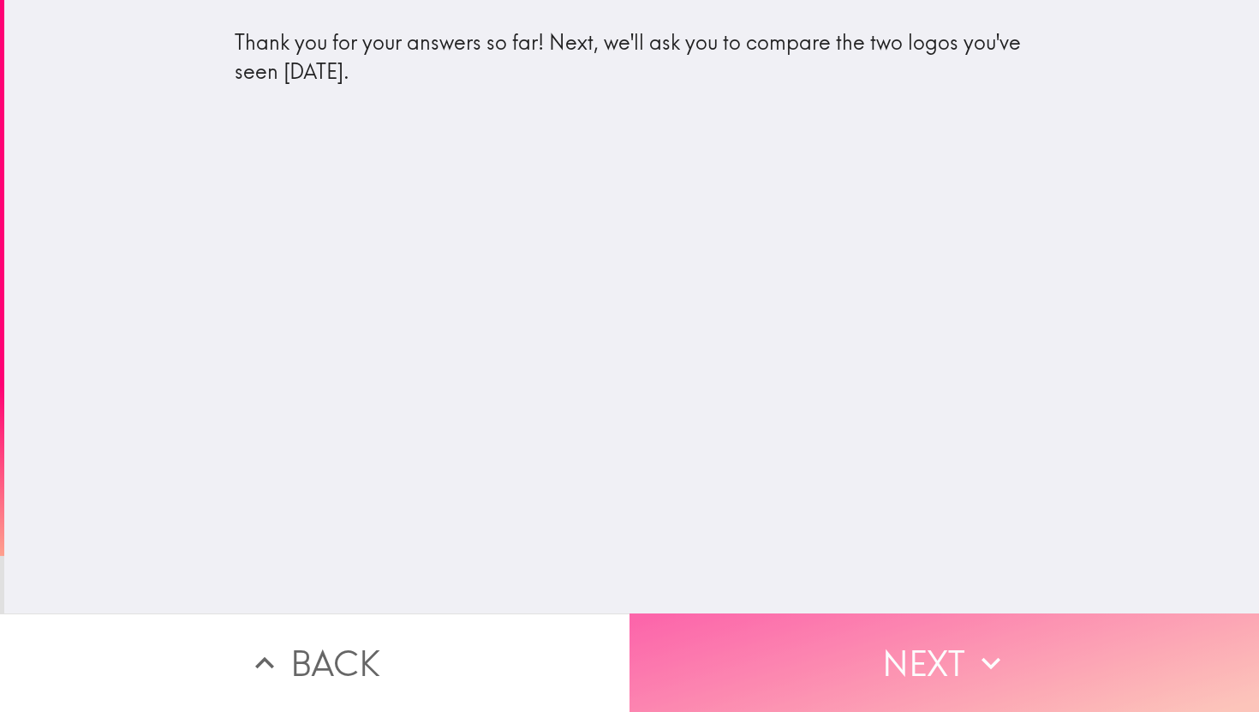
click at [827, 684] on button "Next" at bounding box center [945, 662] width 630 height 98
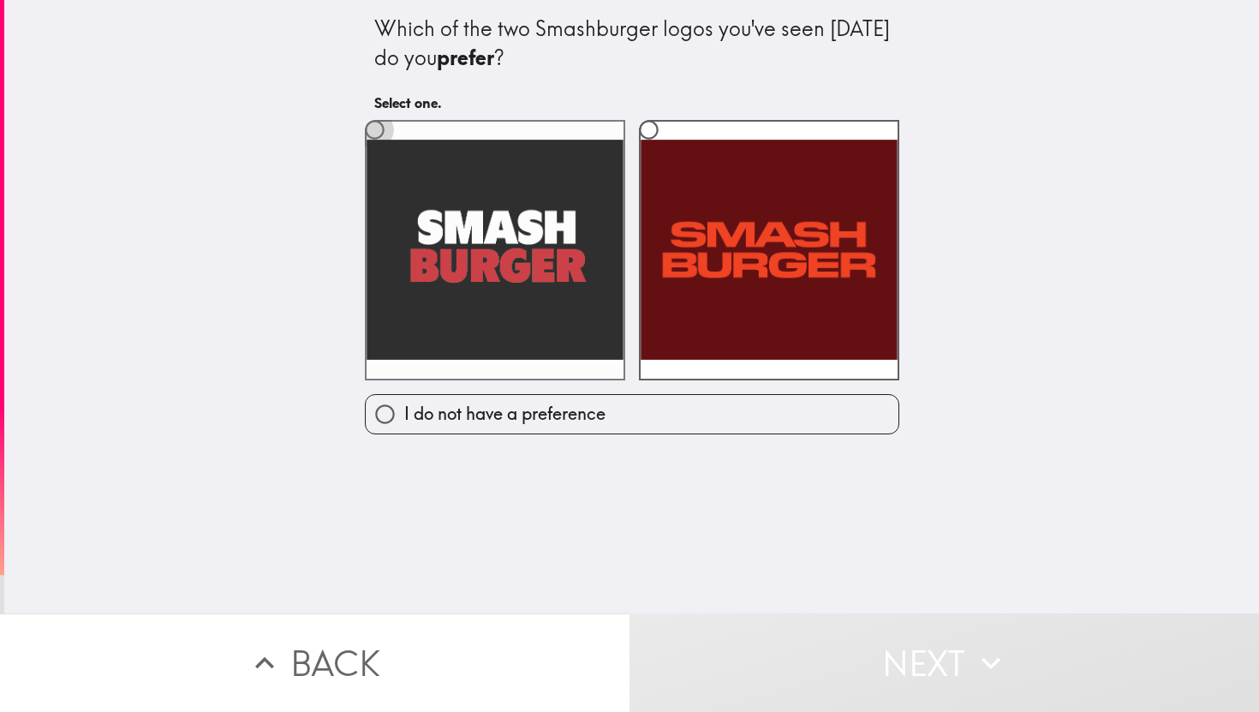
click at [365, 127] on input "radio" at bounding box center [374, 129] width 39 height 39
radio input "true"
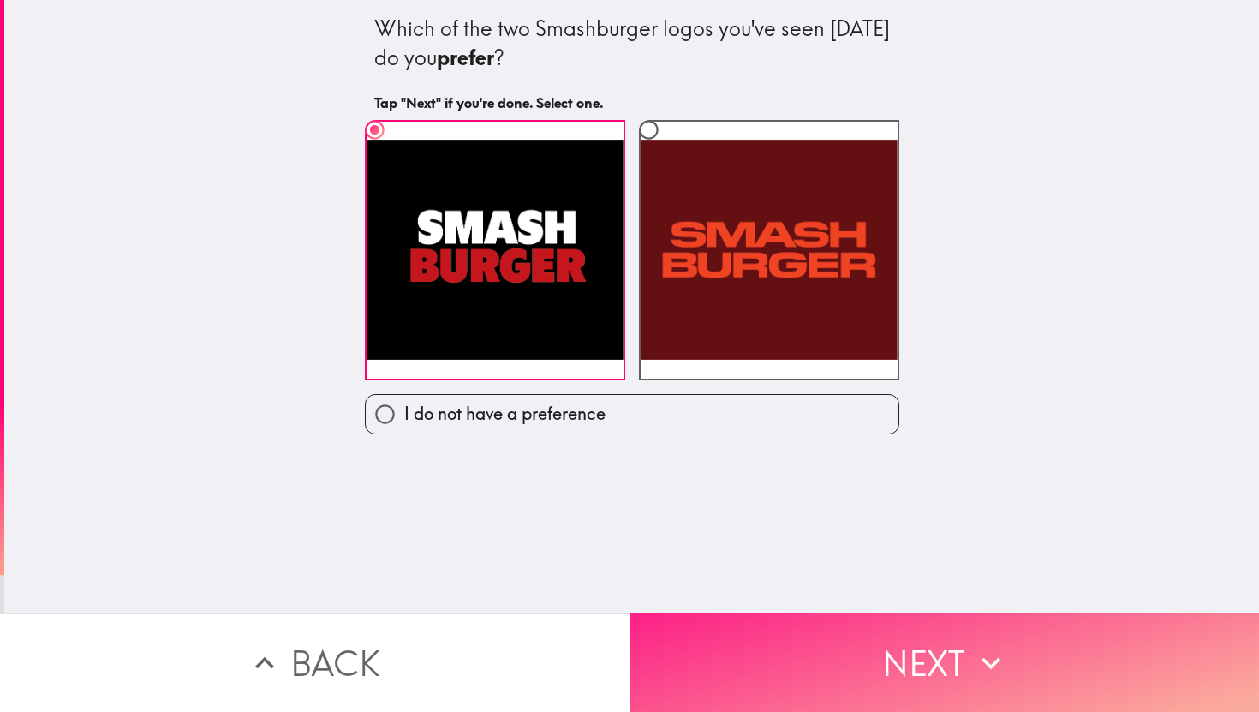
click at [760, 682] on button "Next" at bounding box center [945, 662] width 630 height 98
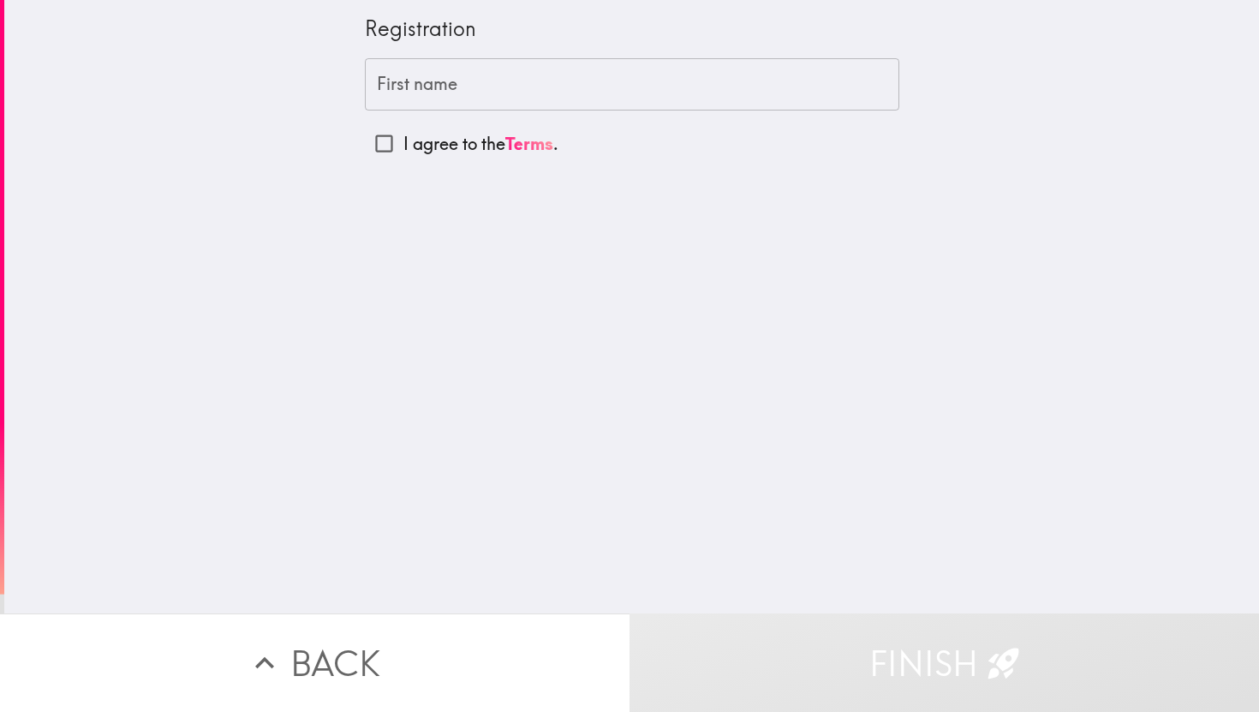
click at [454, 88] on input "First name" at bounding box center [632, 84] width 534 height 53
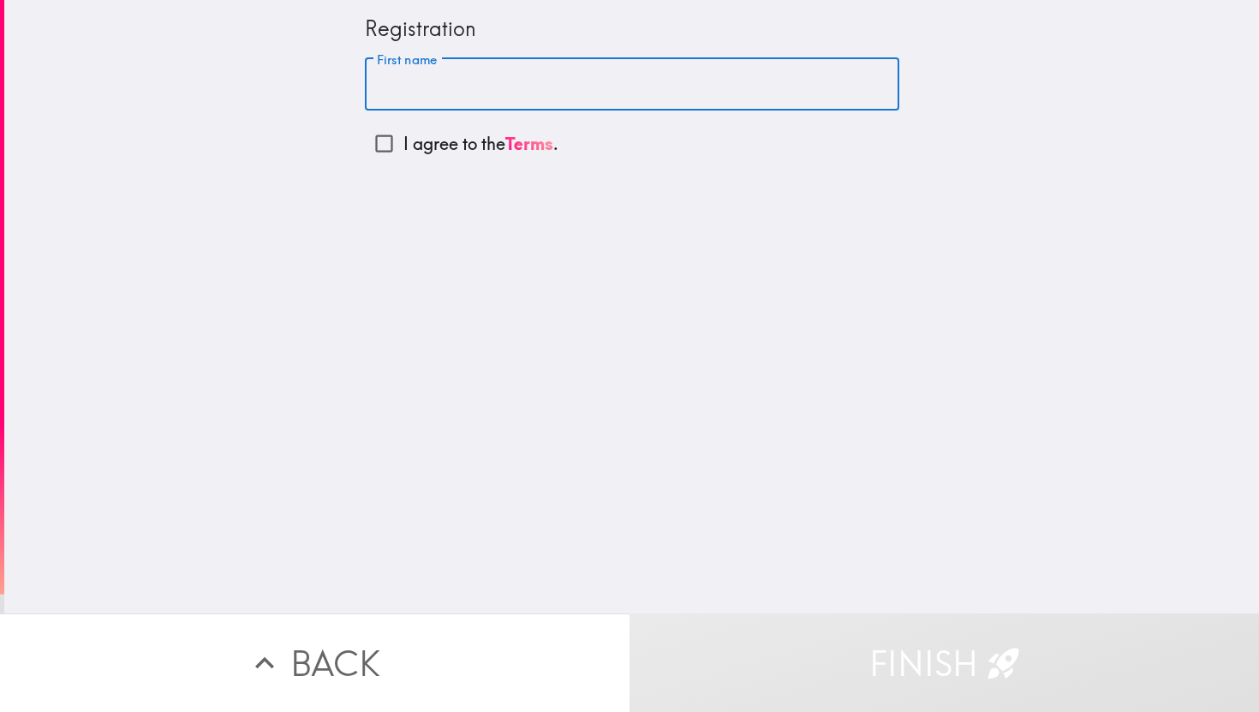
type input "[PERSON_NAME]"
click at [379, 146] on input "I agree to the Terms ." at bounding box center [384, 143] width 39 height 39
checkbox input "true"
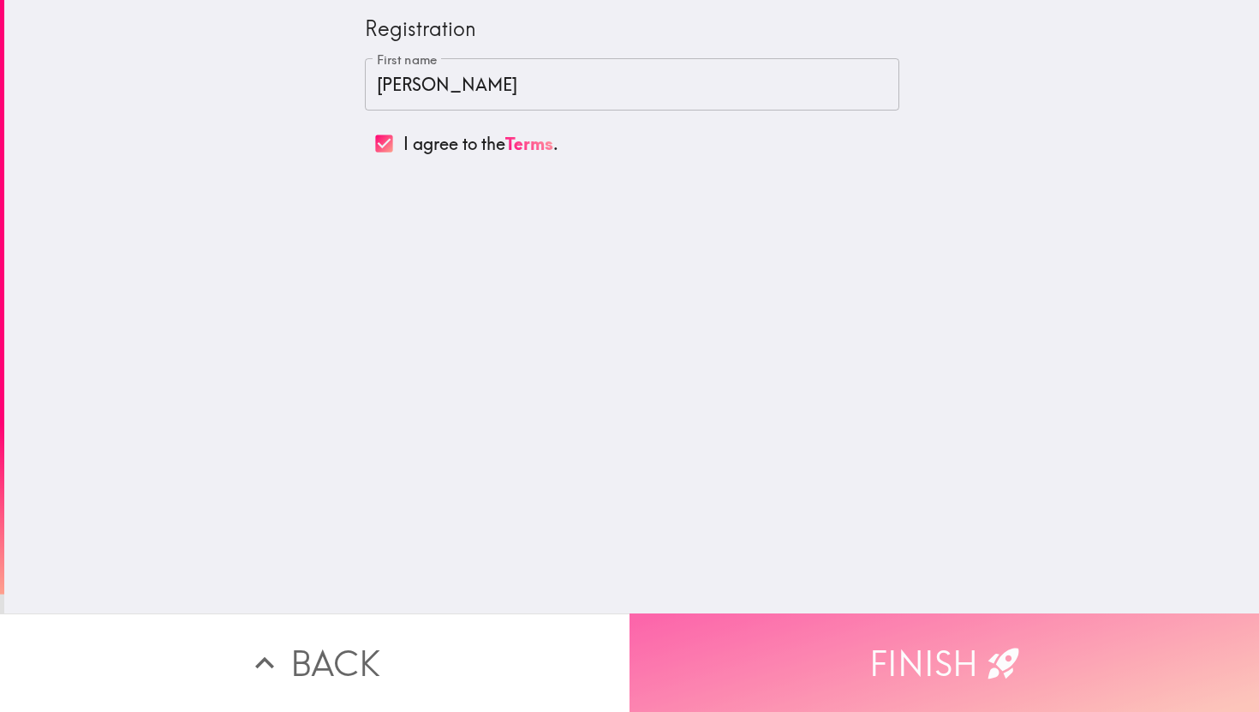
click at [800, 690] on button "Finish" at bounding box center [945, 662] width 630 height 98
